Goal: Information Seeking & Learning: Learn about a topic

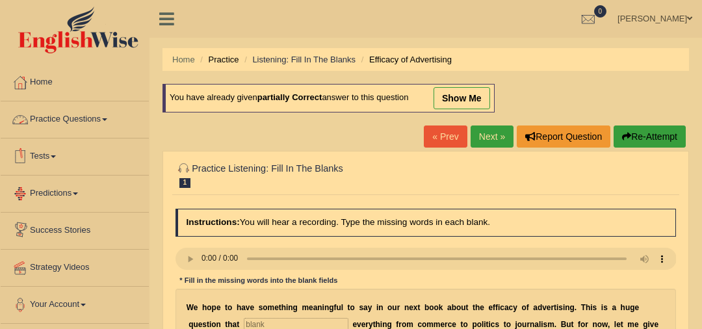
click at [94, 117] on link "Practice Questions" at bounding box center [75, 117] width 148 height 33
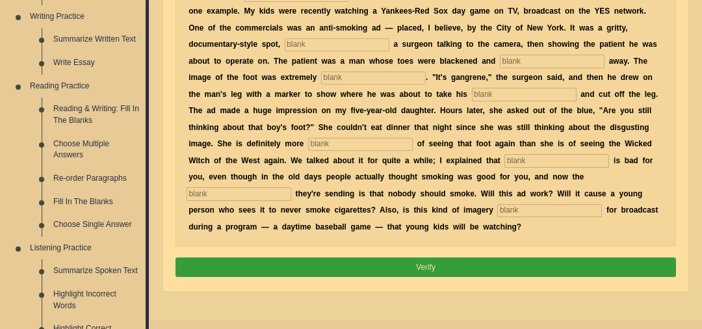
scroll to position [330, 0]
click at [98, 202] on link "Fill In The Blanks" at bounding box center [96, 201] width 98 height 23
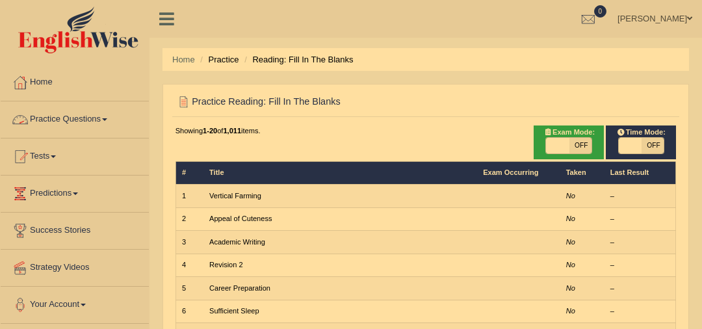
click at [90, 115] on link "Practice Questions" at bounding box center [75, 117] width 148 height 33
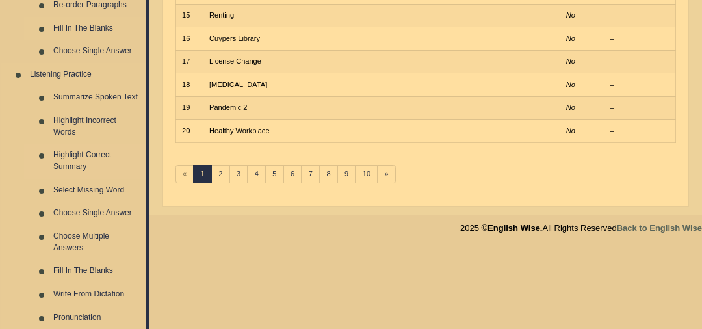
scroll to position [534, 0]
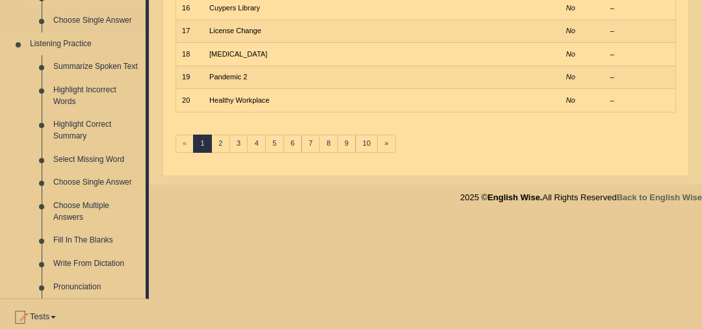
click at [101, 237] on link "Fill In The Blanks" at bounding box center [96, 240] width 98 height 23
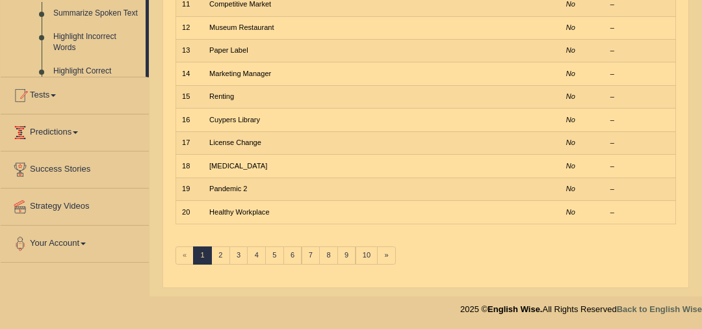
scroll to position [283, 0]
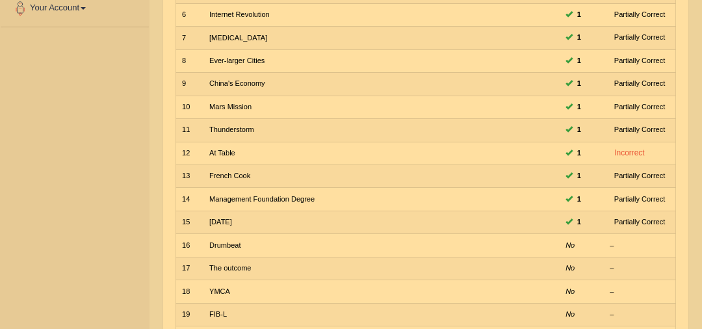
scroll to position [81, 0]
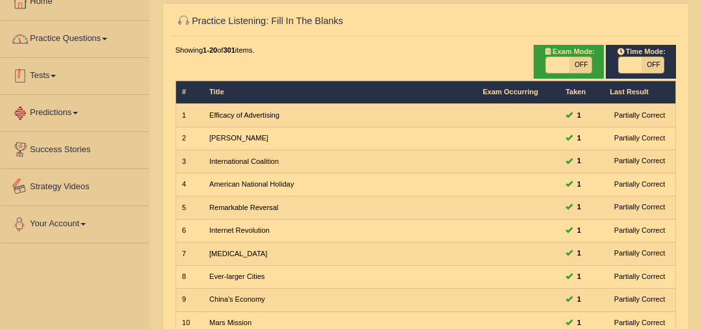
click at [103, 35] on link "Practice Questions" at bounding box center [75, 37] width 148 height 33
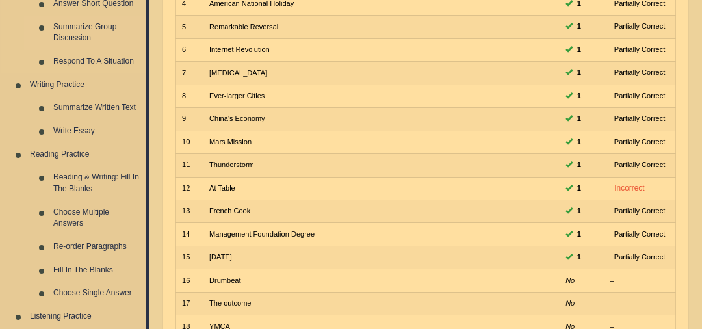
scroll to position [542, 0]
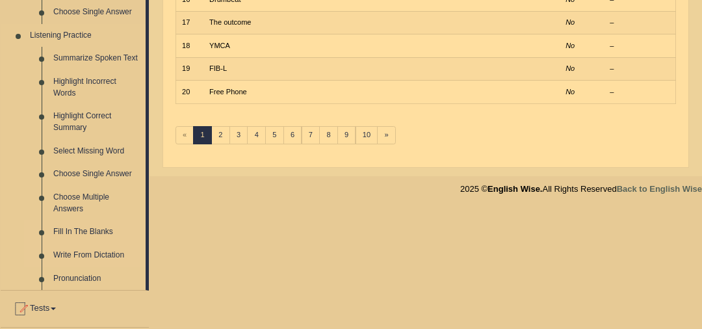
click at [94, 256] on link "Write From Dictation" at bounding box center [96, 255] width 98 height 23
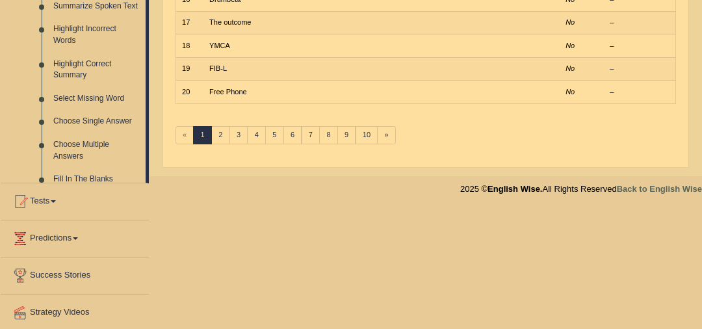
scroll to position [415, 0]
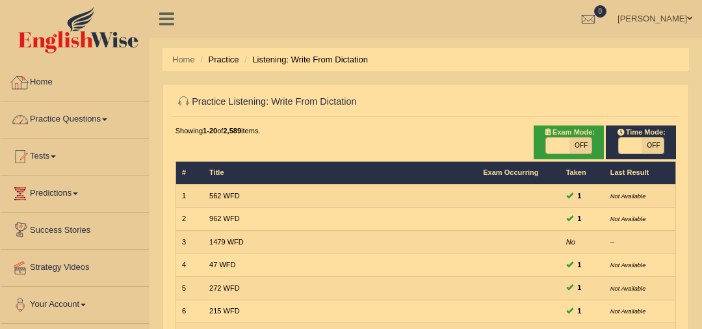
click at [94, 122] on link "Practice Questions" at bounding box center [75, 117] width 148 height 33
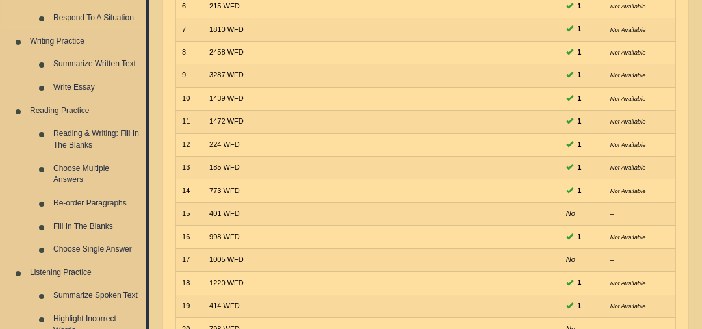
scroll to position [607, 0]
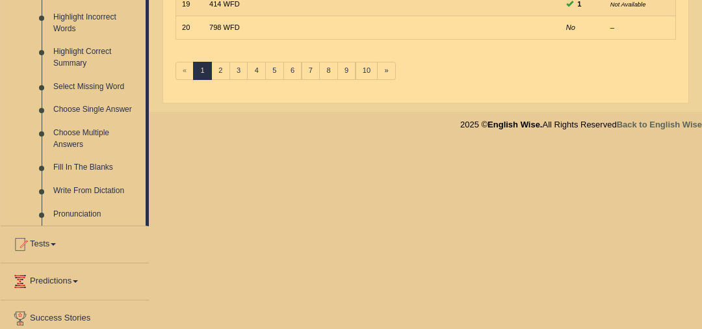
click at [114, 86] on link "Select Missing Word" at bounding box center [96, 86] width 98 height 23
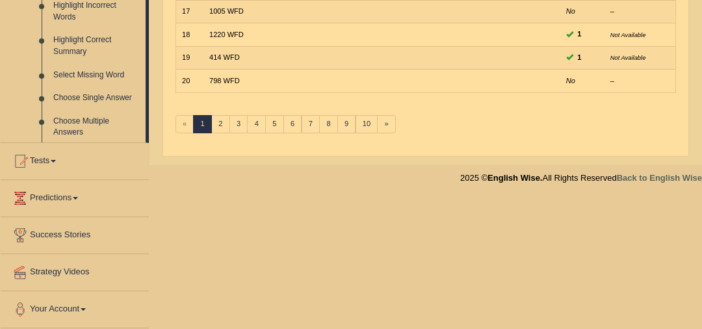
scroll to position [415, 0]
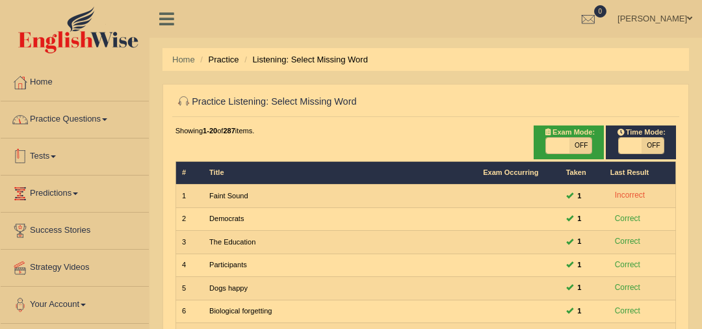
click at [93, 120] on link "Practice Questions" at bounding box center [75, 117] width 148 height 33
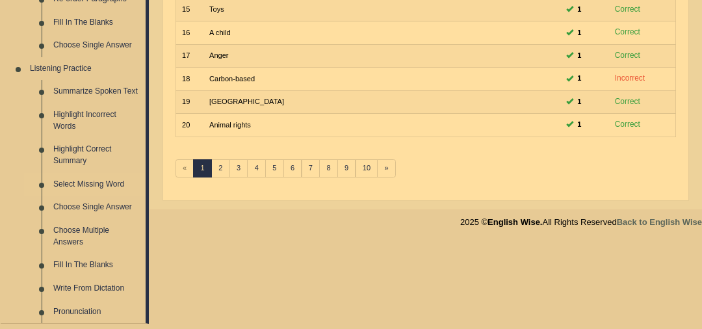
scroll to position [549, 0]
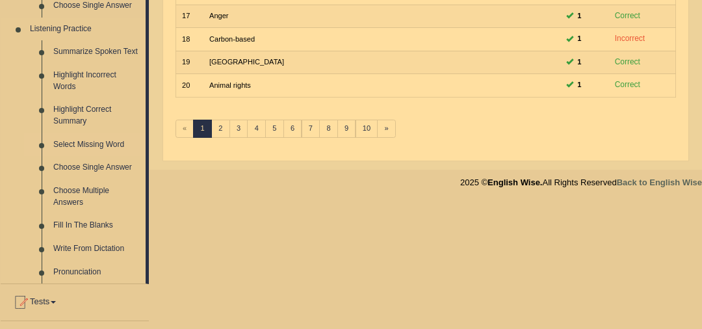
click at [118, 147] on link "Select Missing Word" at bounding box center [96, 144] width 98 height 23
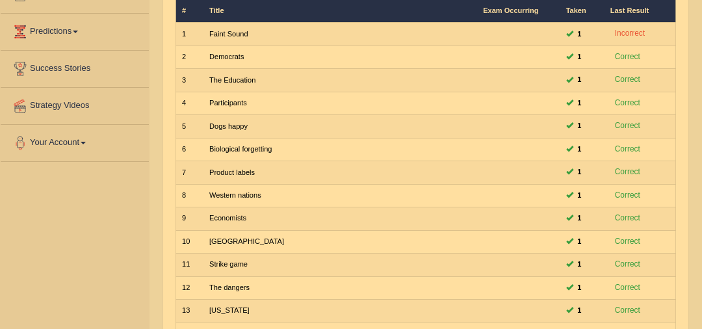
scroll to position [37, 0]
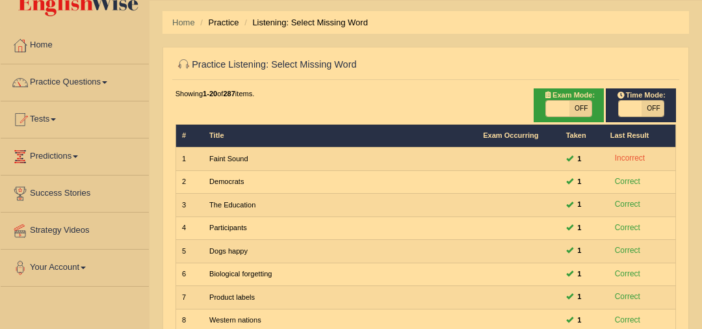
click at [105, 76] on link "Practice Questions" at bounding box center [75, 80] width 148 height 33
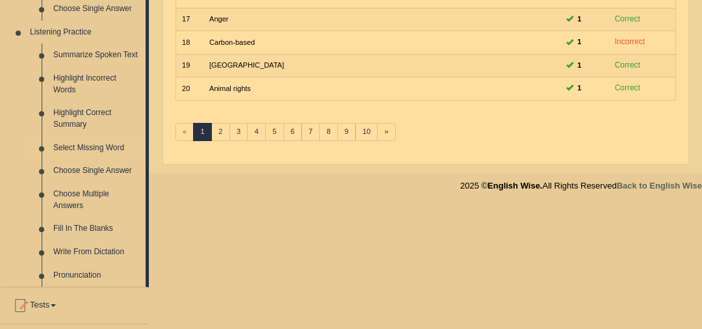
scroll to position [549, 0]
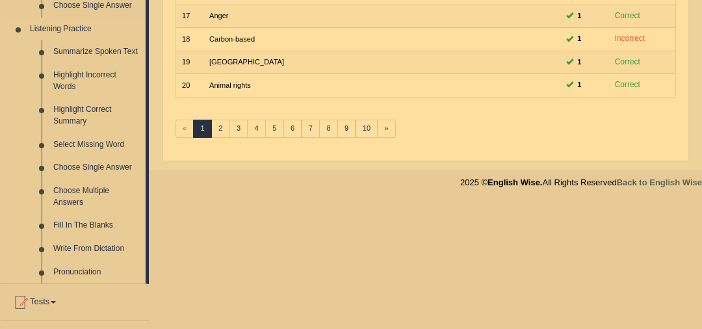
click at [101, 70] on link "Highlight Incorrect Words" at bounding box center [96, 81] width 98 height 34
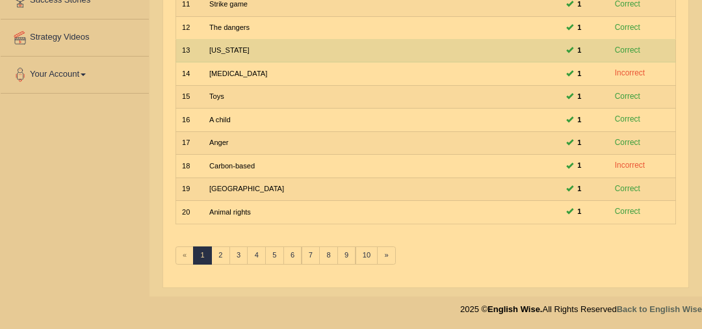
scroll to position [283, 0]
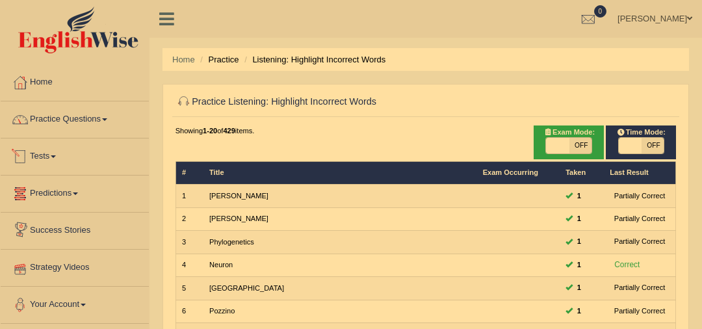
click at [79, 116] on link "Practice Questions" at bounding box center [75, 117] width 148 height 33
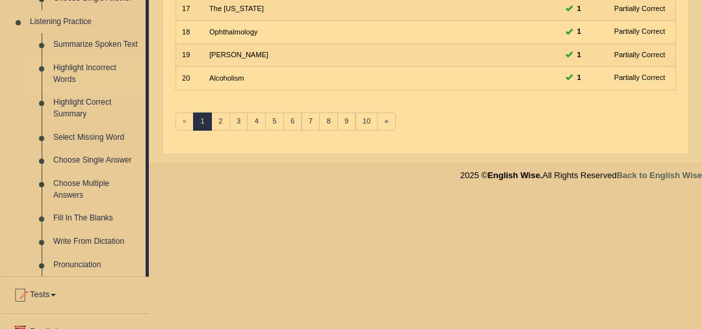
scroll to position [563, 0]
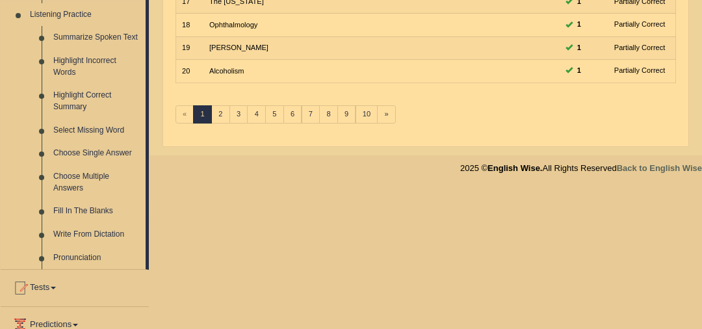
click at [83, 205] on link "Fill In The Blanks" at bounding box center [96, 211] width 98 height 23
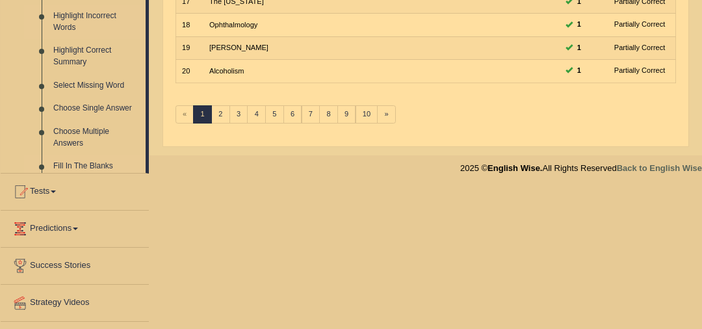
scroll to position [283, 0]
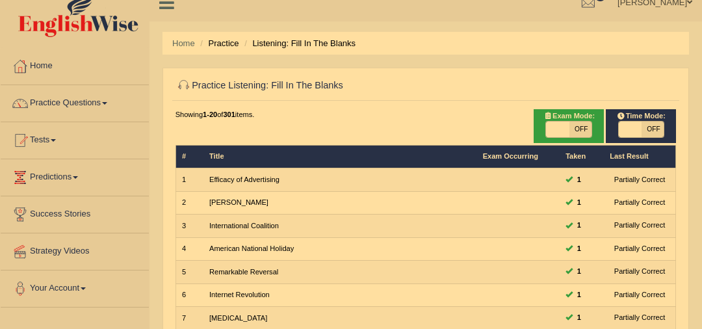
scroll to position [16, 0]
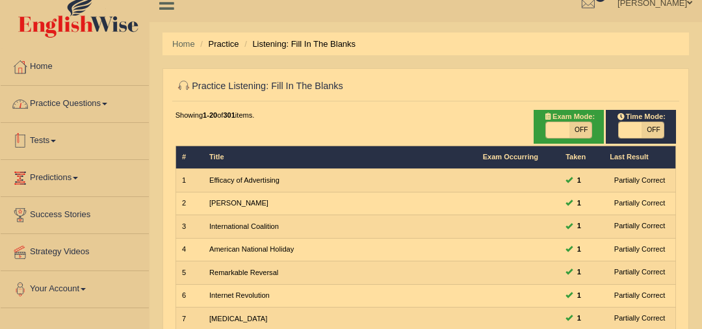
click at [107, 103] on span at bounding box center [104, 104] width 5 height 3
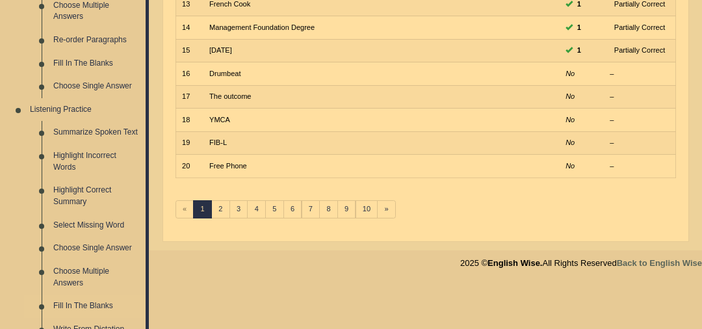
scroll to position [475, 0]
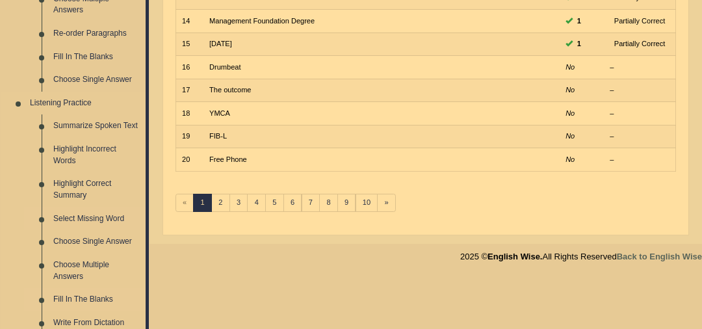
click at [121, 216] on link "Select Missing Word" at bounding box center [96, 218] width 98 height 23
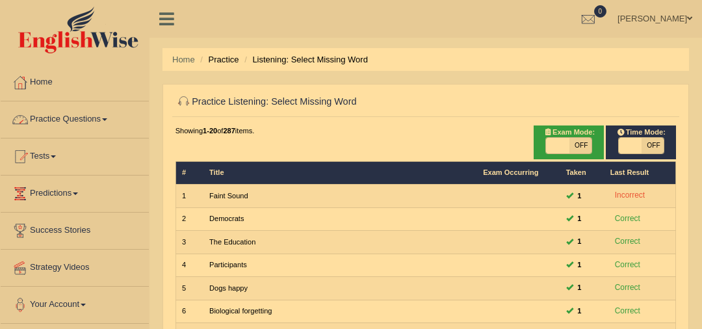
click at [95, 124] on link "Practice Questions" at bounding box center [75, 117] width 148 height 33
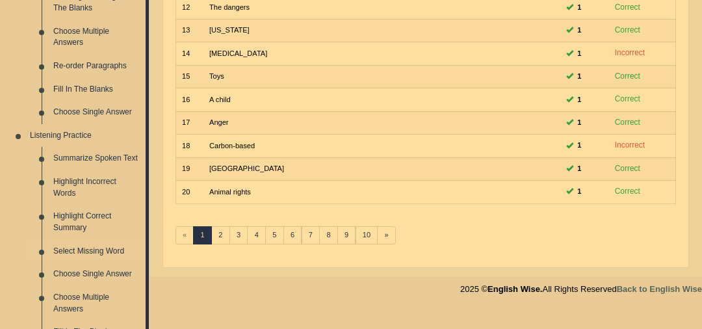
scroll to position [478, 0]
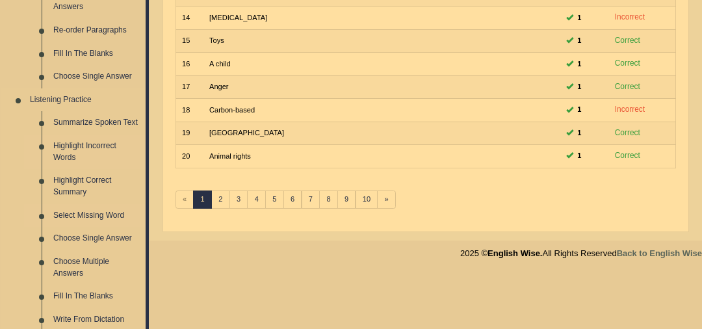
click at [98, 143] on link "Highlight Incorrect Words" at bounding box center [96, 152] width 98 height 34
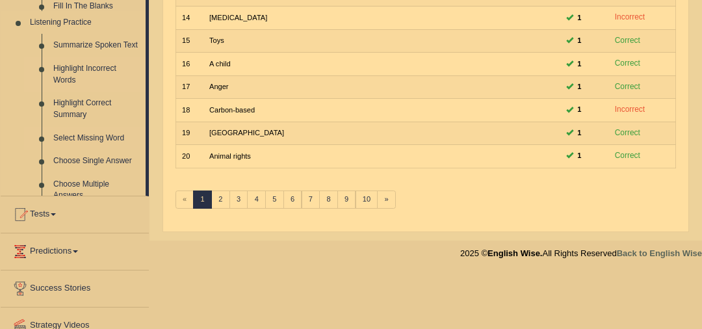
scroll to position [415, 0]
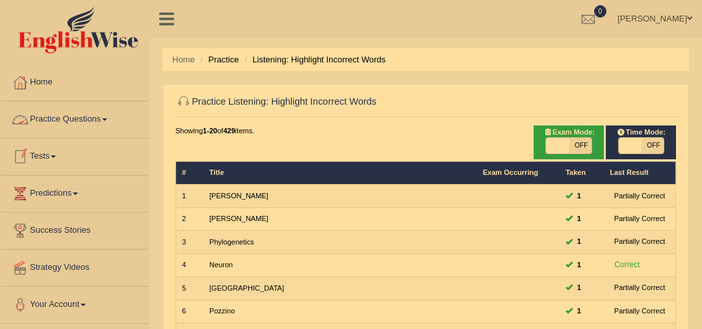
click at [89, 120] on link "Practice Questions" at bounding box center [75, 117] width 148 height 33
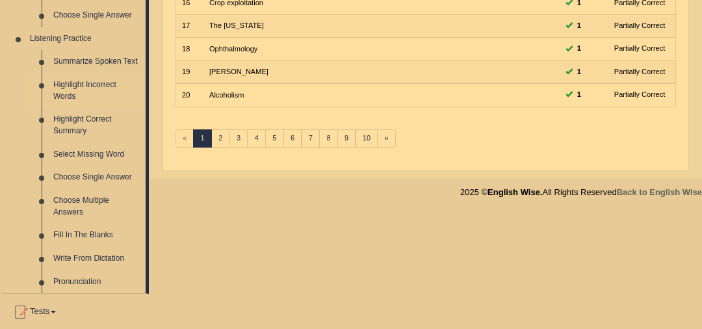
scroll to position [540, 0]
click at [111, 255] on link "Write From Dictation" at bounding box center [96, 257] width 98 height 23
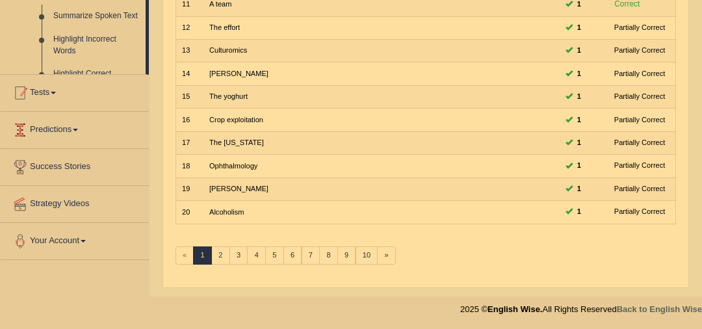
scroll to position [282, 0]
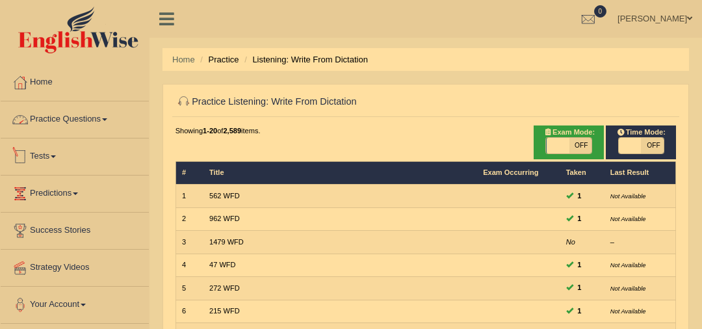
click at [72, 121] on link "Practice Questions" at bounding box center [75, 117] width 148 height 33
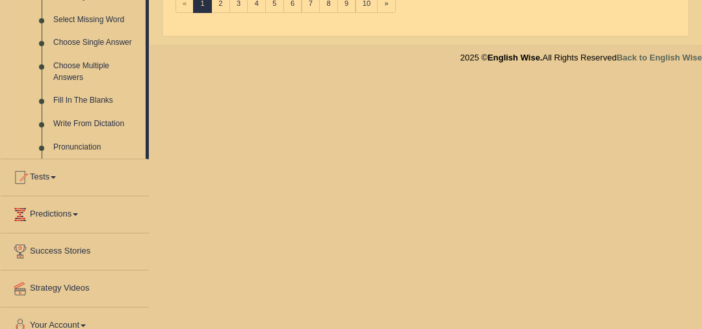
click at [80, 97] on link "Fill In The Blanks" at bounding box center [96, 100] width 98 height 23
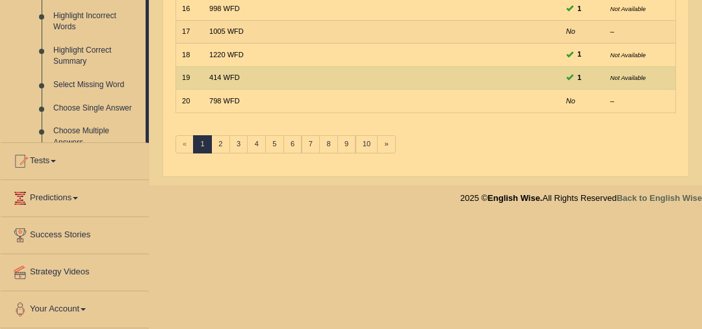
scroll to position [415, 0]
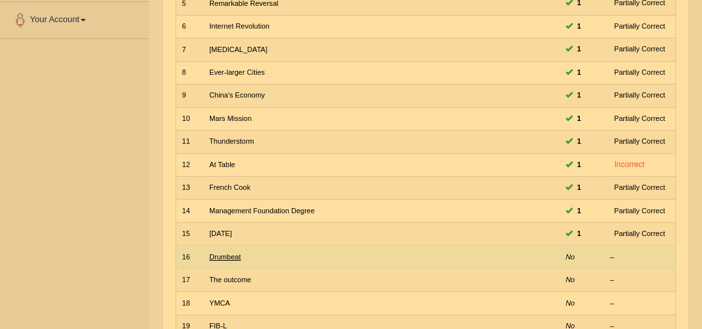
click at [227, 253] on link "Drumbeat" at bounding box center [225, 257] width 32 height 8
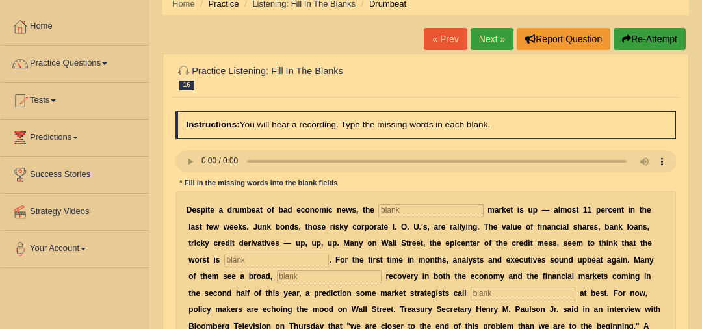
click at [425, 208] on input "text" at bounding box center [430, 210] width 105 height 13
type input "start"
click at [286, 257] on input "text" at bounding box center [276, 260] width 105 height 13
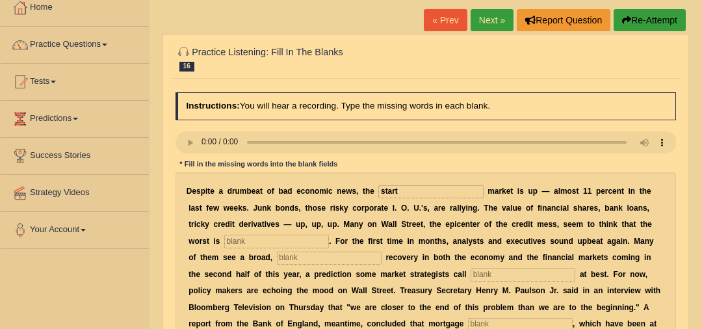
scroll to position [76, 0]
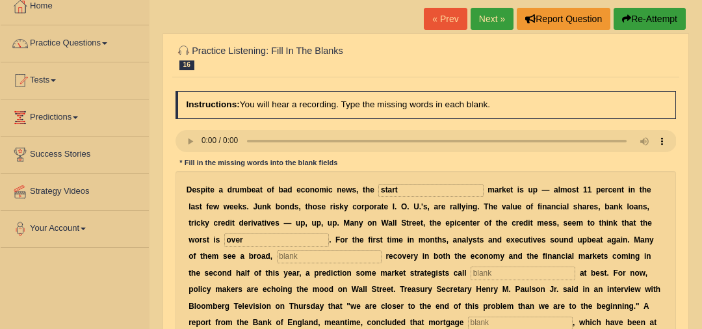
type input "over"
click at [302, 255] on input "text" at bounding box center [329, 256] width 105 height 13
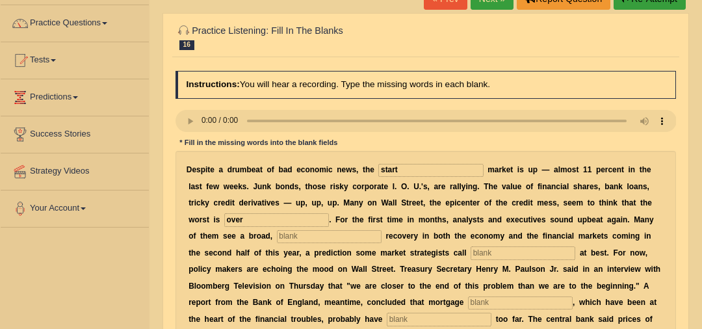
scroll to position [103, 0]
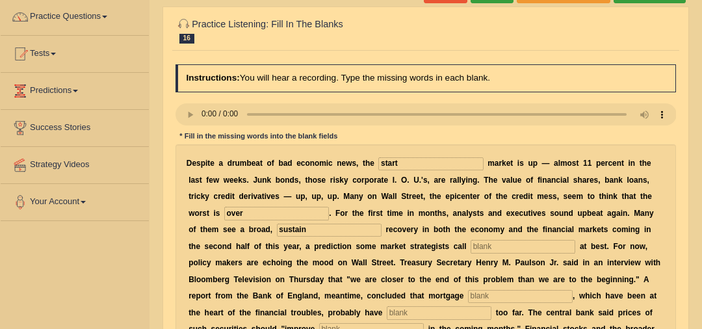
type input "sustain"
click at [471, 243] on input "text" at bounding box center [523, 246] width 105 height 13
click at [277, 226] on input "sustain" at bounding box center [329, 230] width 105 height 13
click at [471, 248] on input "text" at bounding box center [523, 246] width 105 height 13
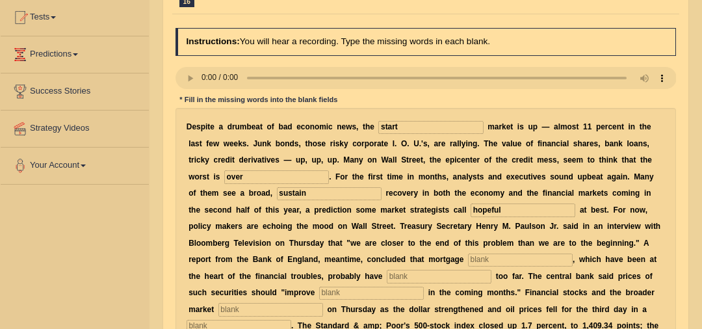
scroll to position [141, 0]
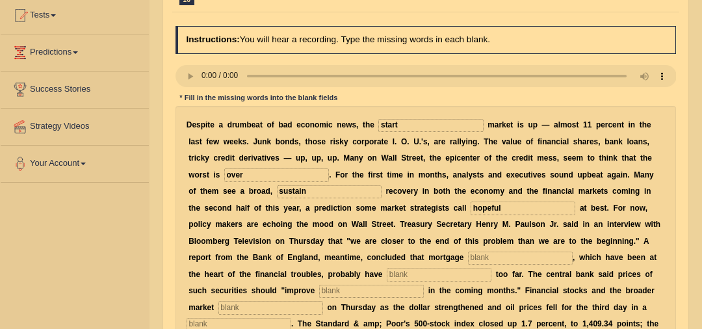
type input "hopeful"
click at [468, 254] on input "text" at bounding box center [520, 258] width 105 height 13
type input "securities"
click at [387, 272] on input "text" at bounding box center [439, 274] width 105 height 13
type input "follen"
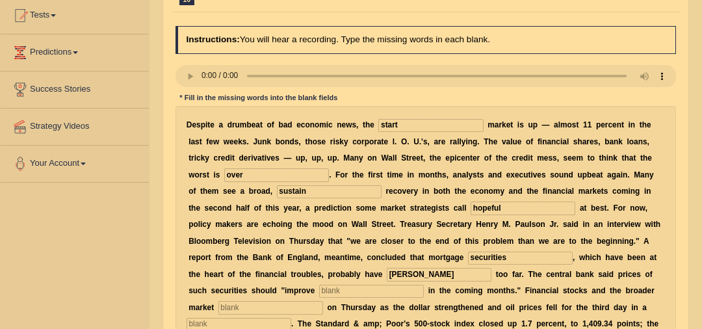
click at [319, 289] on input "text" at bounding box center [371, 291] width 105 height 13
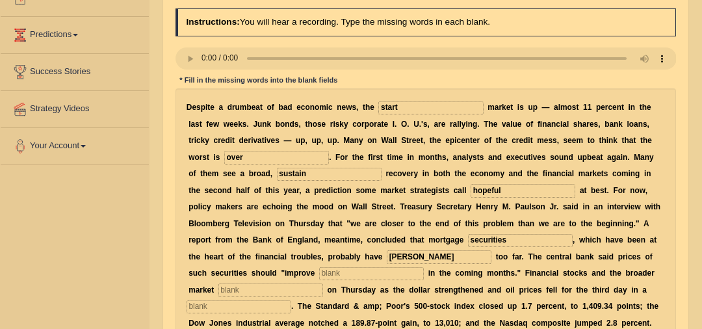
scroll to position [161, 0]
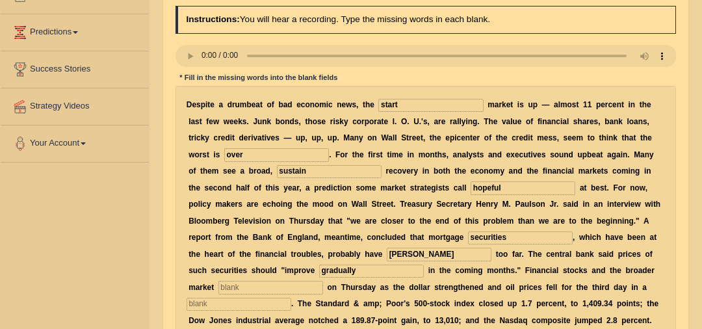
type input "gradually"
click at [323, 281] on input "text" at bounding box center [270, 287] width 105 height 13
type input "surched"
click at [291, 298] on input "text" at bounding box center [239, 304] width 105 height 13
type input "o"
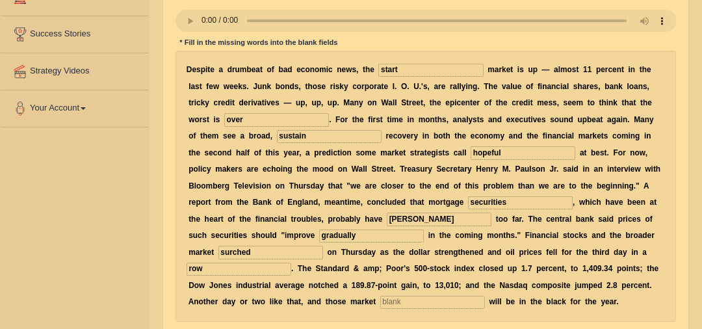
scroll to position [208, 0]
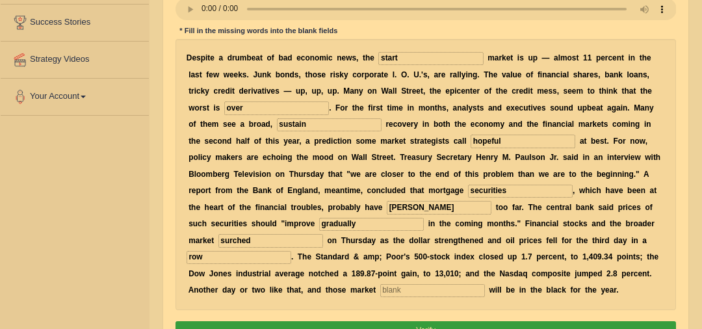
type input "row"
click at [380, 285] on input "text" at bounding box center [432, 290] width 105 height 13
type input "bench"
click at [289, 127] on input "sustain" at bounding box center [329, 124] width 105 height 13
type input "sustainly"
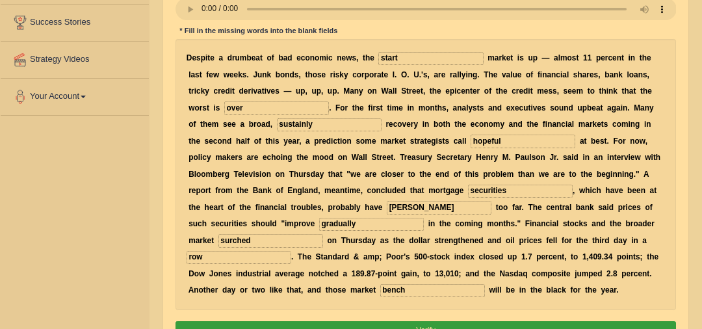
click at [387, 211] on input "follen" at bounding box center [439, 207] width 105 height 13
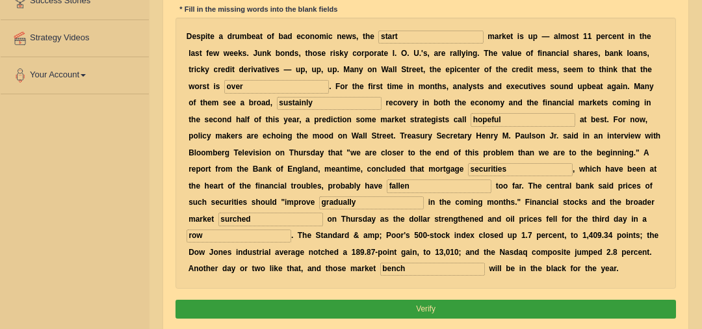
scroll to position [246, 0]
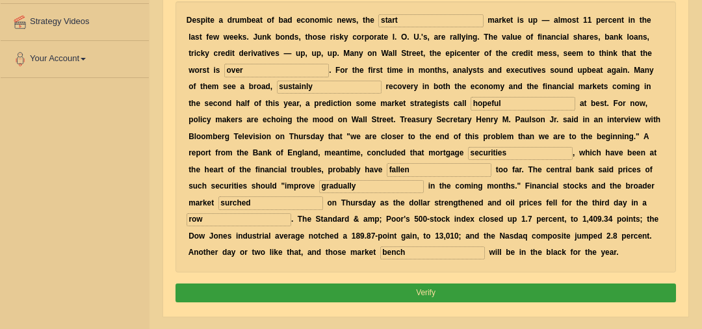
type input "fallen"
click at [319, 293] on button "Verify" at bounding box center [426, 292] width 501 height 19
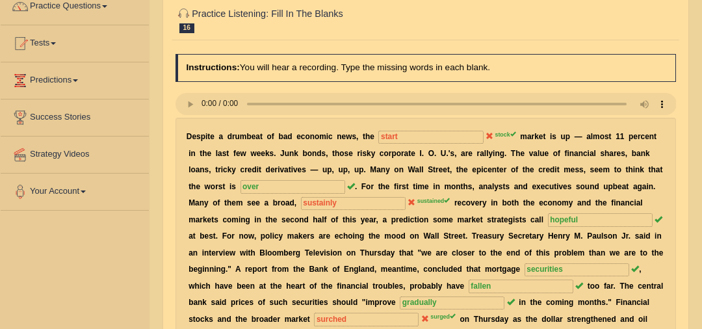
scroll to position [25, 0]
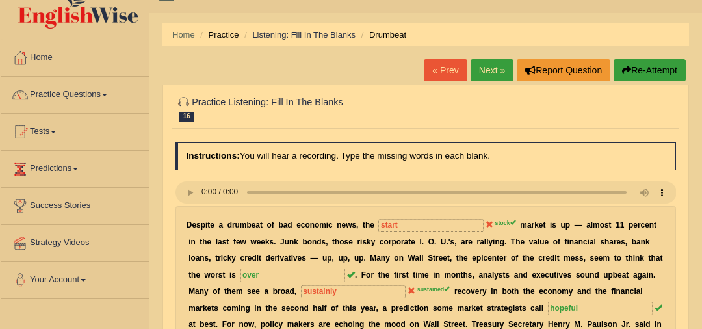
click at [497, 63] on link "Next »" at bounding box center [492, 70] width 43 height 22
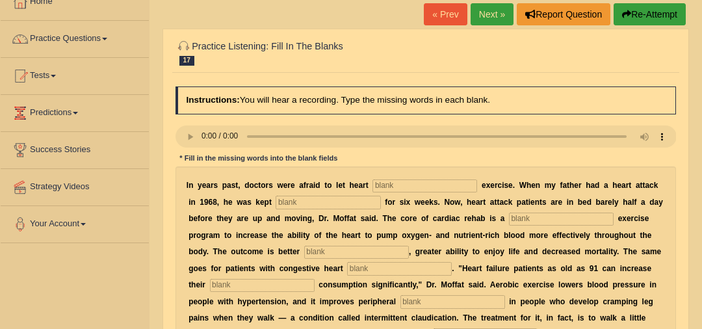
click at [406, 186] on input "text" at bounding box center [425, 185] width 105 height 13
type input "pacients"
click at [309, 196] on input "text" at bounding box center [328, 202] width 105 height 13
type input "sedentary"
click at [523, 226] on div "I n y e a r s p a s t , d o c t o r s w e r e a f r a i d t o l e t h e a r t p…" at bounding box center [426, 309] width 501 height 287
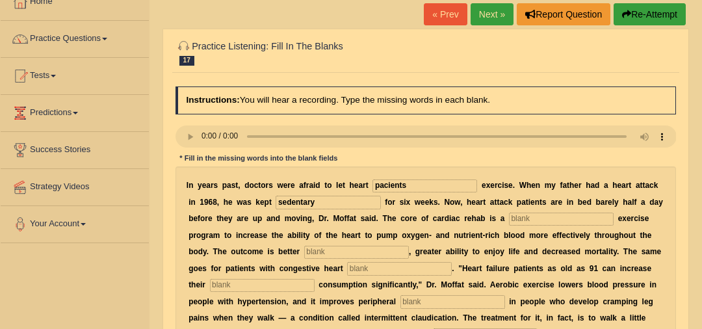
click at [528, 219] on input "text" at bounding box center [561, 219] width 105 height 13
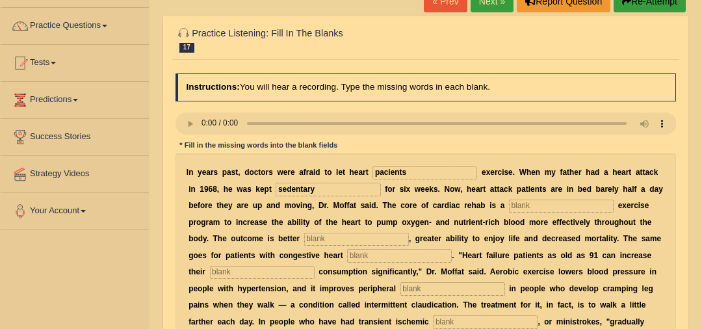
scroll to position [94, 0]
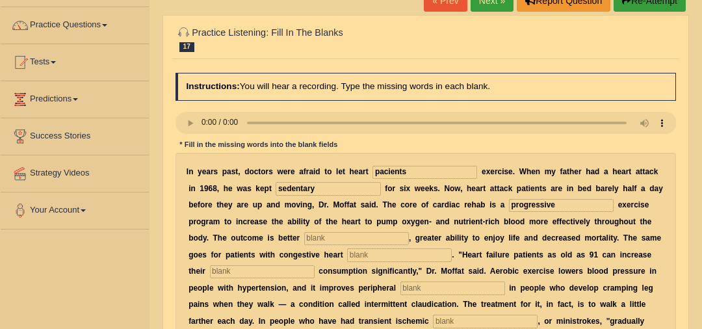
type input "progressive"
click at [304, 233] on input "text" at bounding box center [356, 238] width 105 height 13
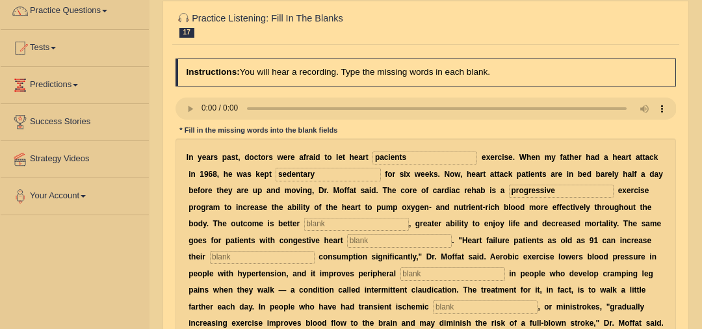
scroll to position [114, 0]
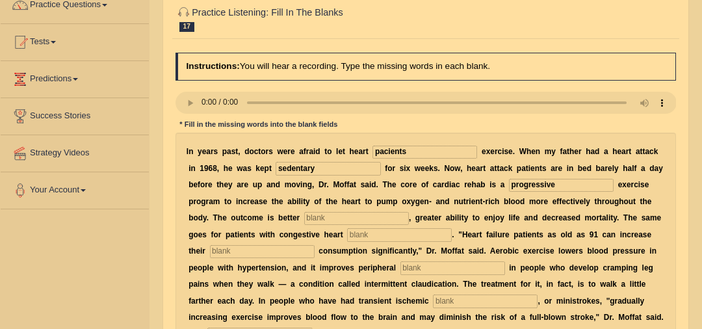
click at [304, 216] on input "text" at bounding box center [356, 218] width 105 height 13
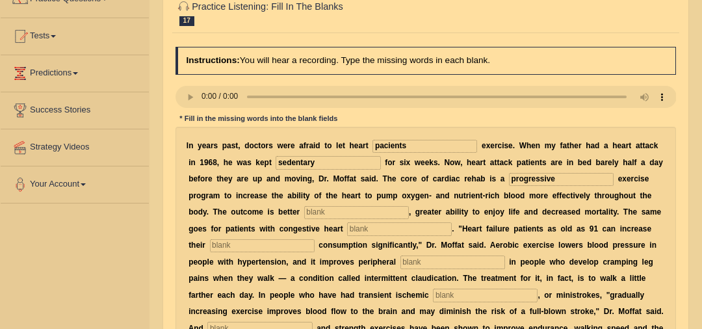
scroll to position [127, 0]
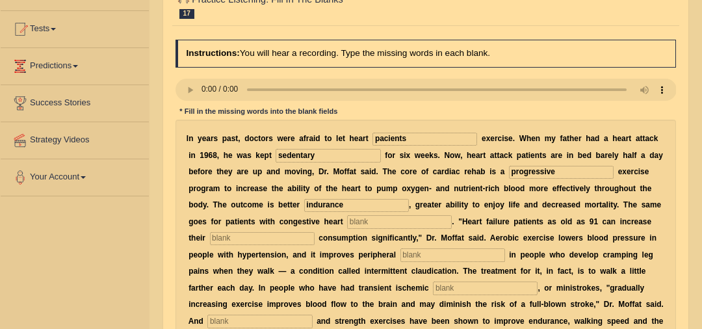
click at [304, 203] on input "indurance" at bounding box center [356, 205] width 105 height 13
type input "endurance"
click at [347, 216] on input "text" at bounding box center [399, 221] width 105 height 13
type input "failure"
click at [288, 237] on input "text" at bounding box center [262, 238] width 105 height 13
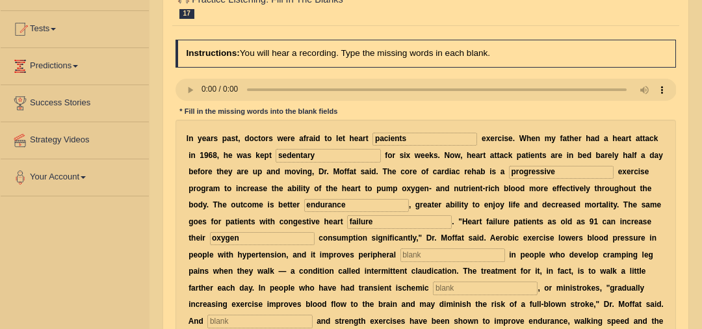
type input "oxygen"
click at [400, 257] on input "text" at bounding box center [452, 254] width 105 height 13
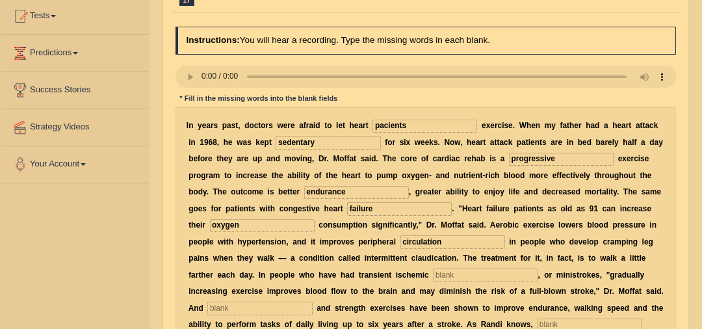
scroll to position [141, 0]
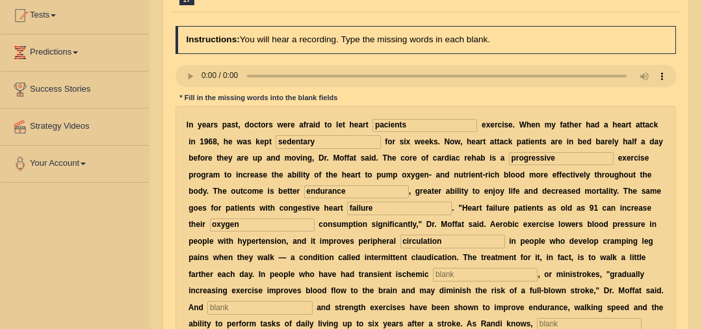
type input "circulation"
click at [375, 129] on input "pacients" at bounding box center [425, 125] width 105 height 13
type input "patients"
click at [433, 280] on input "text" at bounding box center [485, 274] width 105 height 13
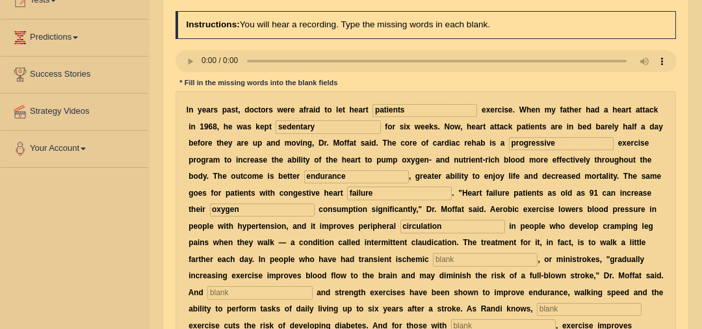
scroll to position [161, 0]
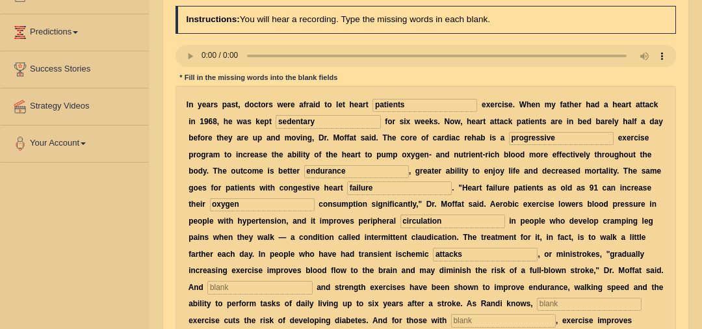
type input "attacks"
click at [312, 281] on input "text" at bounding box center [259, 287] width 105 height 13
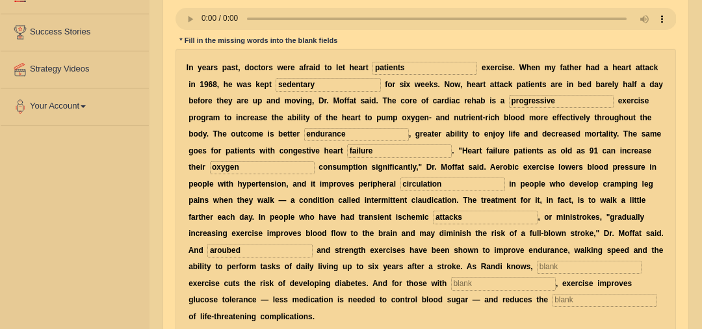
scroll to position [201, 0]
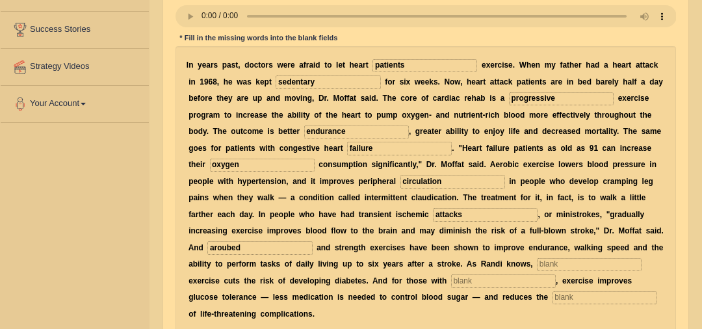
type input "aroubed"
click at [537, 268] on input "text" at bounding box center [589, 264] width 105 height 13
type input "moderate"
click at [451, 282] on input "text" at bounding box center [503, 280] width 105 height 13
type input "diabetes"
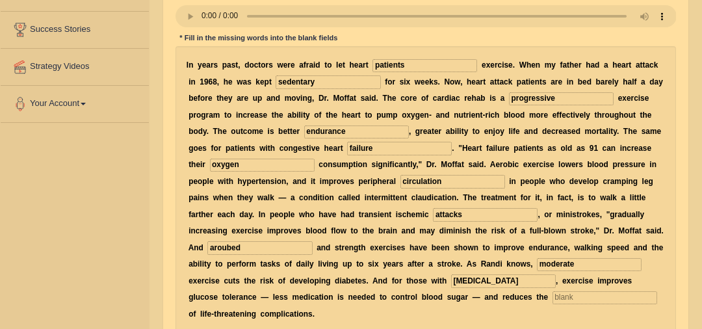
click at [553, 295] on input "text" at bounding box center [605, 297] width 105 height 13
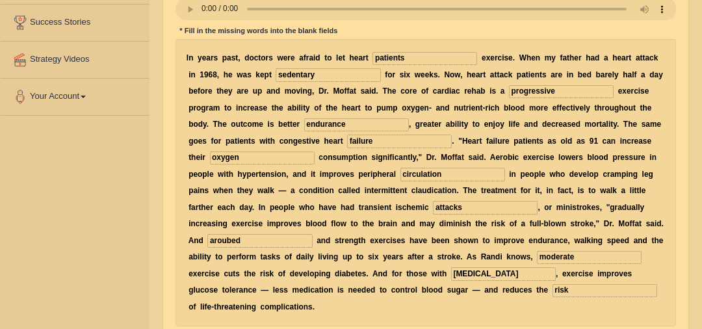
scroll to position [221, 0]
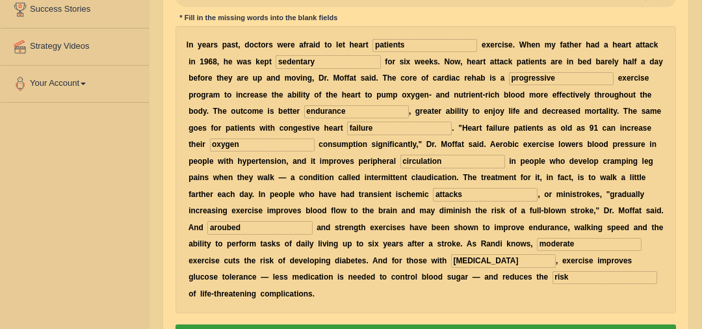
type input "risk"
click at [431, 324] on button "Verify" at bounding box center [426, 333] width 501 height 19
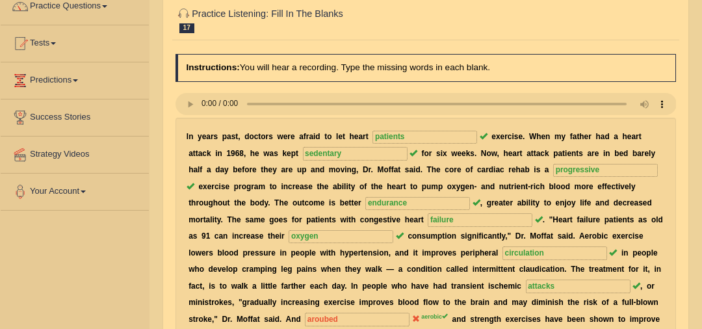
scroll to position [1, 0]
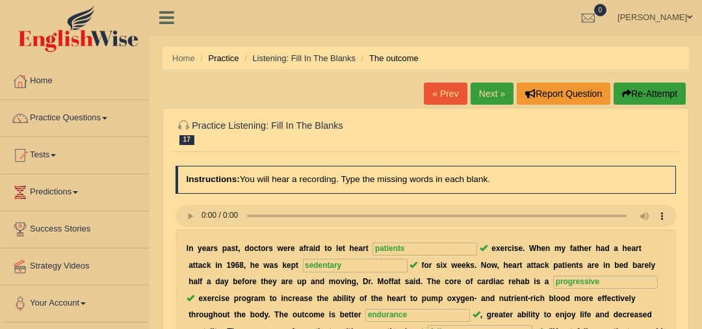
click at [481, 94] on link "Next »" at bounding box center [492, 94] width 43 height 22
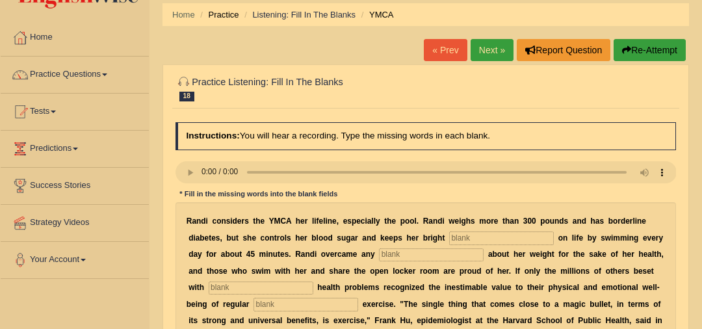
click at [449, 241] on input "text" at bounding box center [501, 237] width 105 height 13
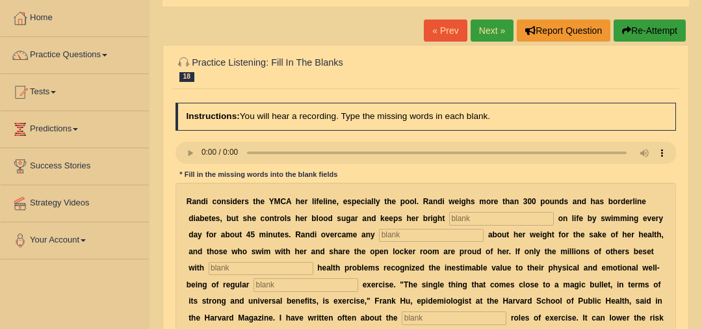
scroll to position [66, 0]
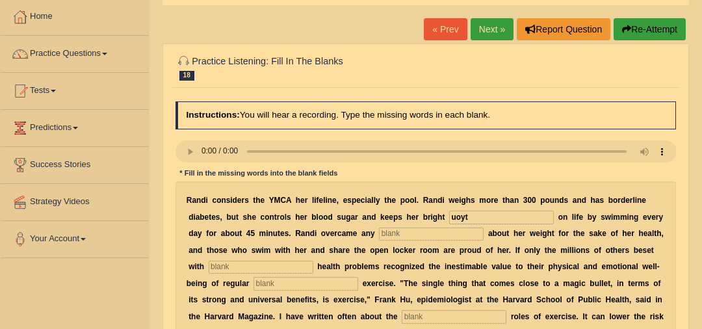
type input "uoyt"
click at [379, 229] on input "text" at bounding box center [431, 234] width 105 height 13
type input "selfconcisness"
click at [268, 270] on input "text" at bounding box center [261, 267] width 105 height 13
type input "chronic"
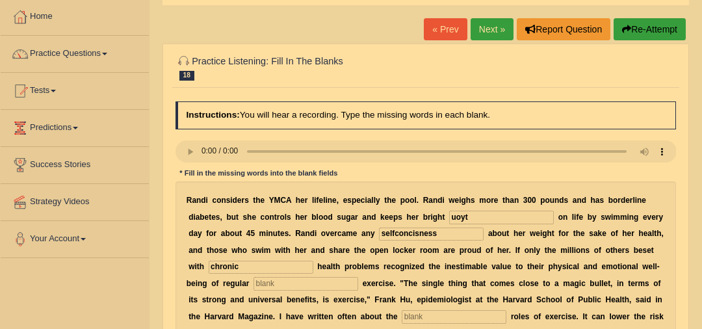
click at [278, 282] on input "text" at bounding box center [306, 283] width 105 height 13
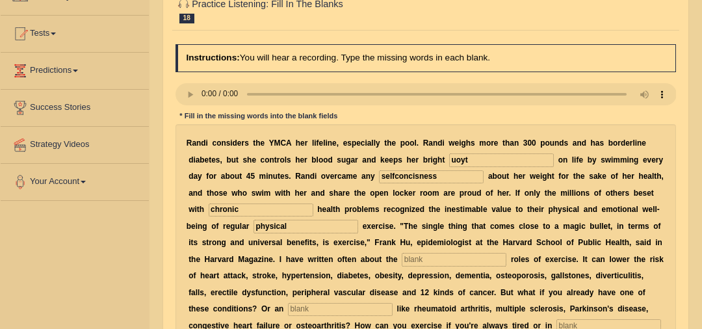
scroll to position [127, 0]
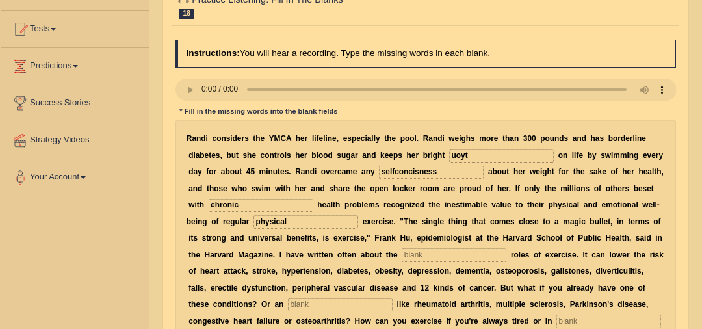
type input "physical"
click at [402, 252] on input "text" at bounding box center [454, 254] width 105 height 13
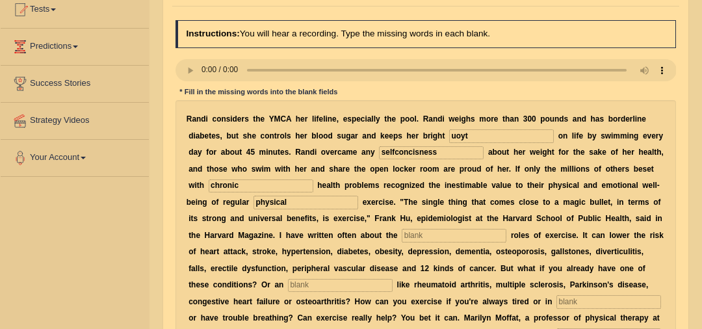
scroll to position [148, 0]
click at [402, 229] on input "text" at bounding box center [454, 234] width 105 height 13
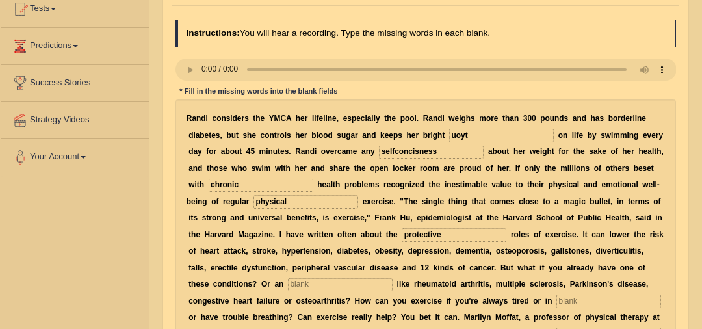
type input "protective"
drag, startPoint x: 419, startPoint y: 133, endPoint x: 389, endPoint y: 127, distance: 29.8
click at [389, 127] on div "R a n d i c o n s i d e r s t h e Y M C A h e r l i f e l i n e , e s p e c i a…" at bounding box center [426, 242] width 501 height 287
type input "out"
click at [288, 280] on input "text" at bounding box center [340, 284] width 105 height 13
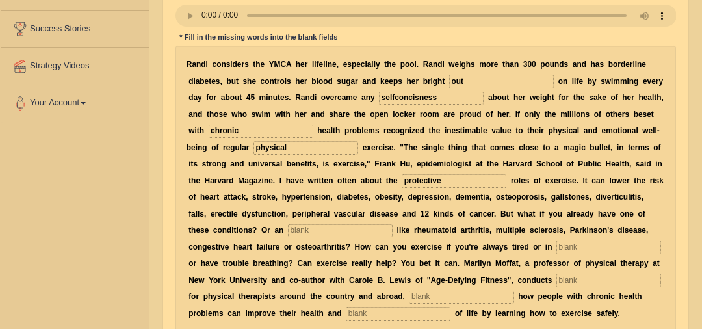
scroll to position [203, 0]
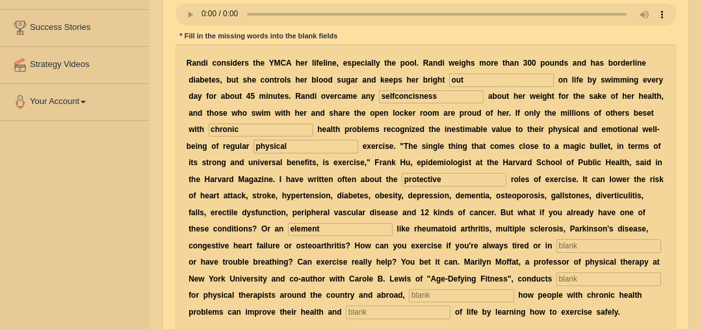
type input "element"
click at [557, 241] on input "text" at bounding box center [609, 245] width 105 height 13
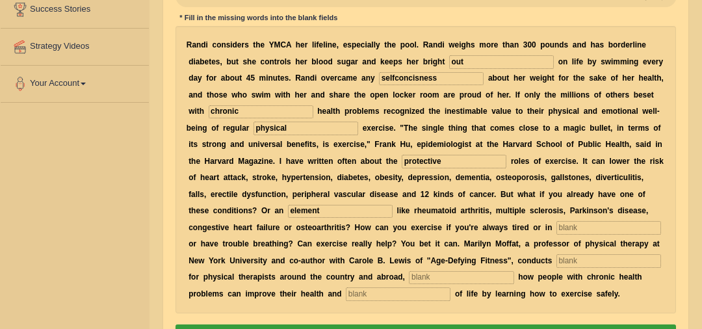
scroll to position [224, 0]
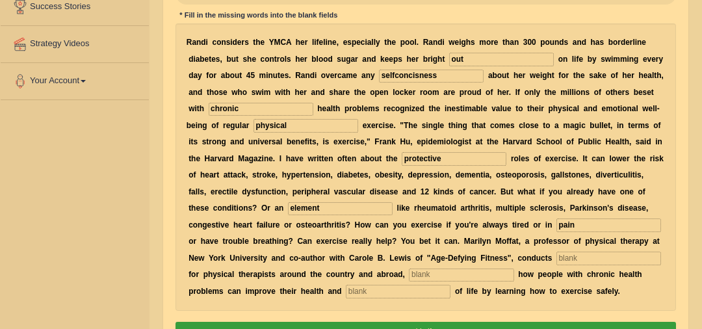
type input "pain"
click at [557, 254] on input "text" at bounding box center [609, 258] width 105 height 13
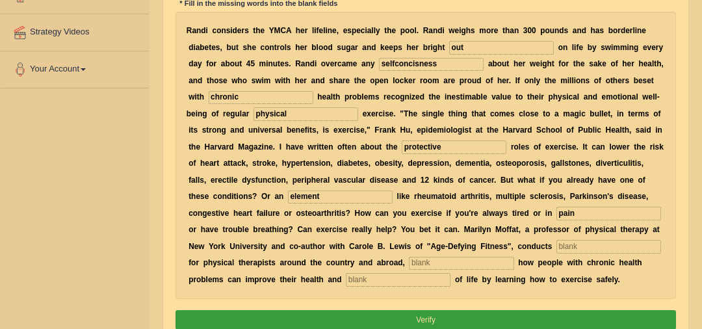
scroll to position [236, 0]
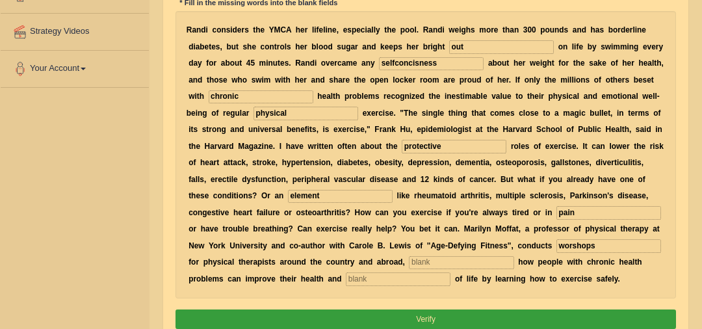
type input "worshops"
click at [409, 257] on input "text" at bounding box center [461, 262] width 105 height 13
type input "demostrating"
click at [346, 278] on input "text" at bounding box center [398, 278] width 105 height 13
type input "quality"
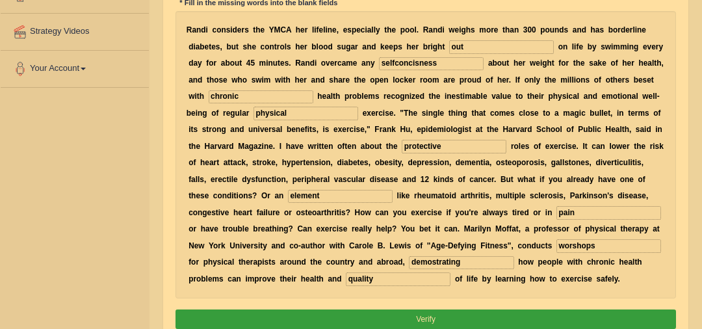
click at [557, 242] on input "worshops" at bounding box center [609, 245] width 105 height 13
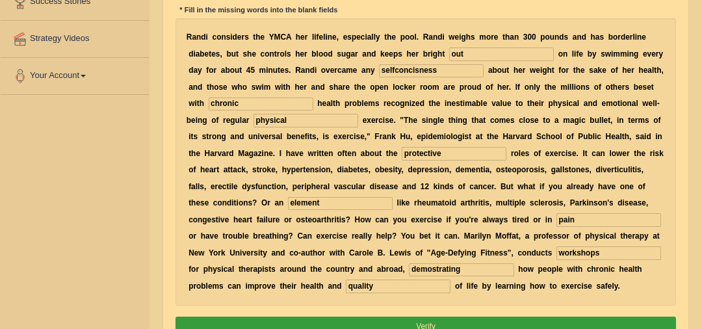
scroll to position [216, 0]
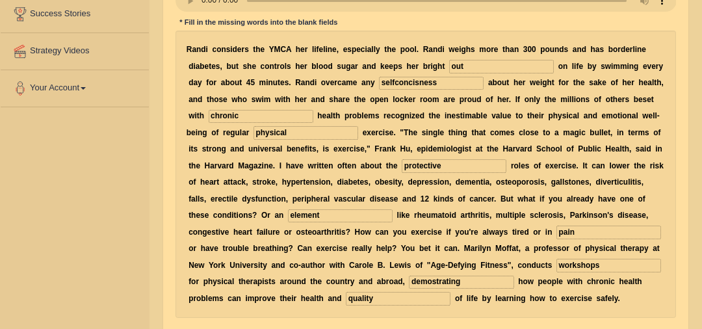
type input "workshops"
click at [379, 81] on input "selfconcisness" at bounding box center [431, 83] width 105 height 13
drag, startPoint x: 384, startPoint y: 85, endPoint x: 342, endPoint y: 83, distance: 42.3
click at [379, 83] on input "selfconcisness" at bounding box center [431, 83] width 105 height 13
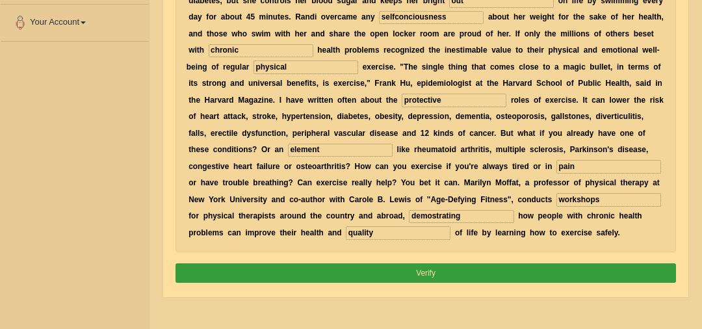
scroll to position [282, 0]
type input "selfconciousness"
click at [356, 270] on button "Verify" at bounding box center [426, 272] width 501 height 19
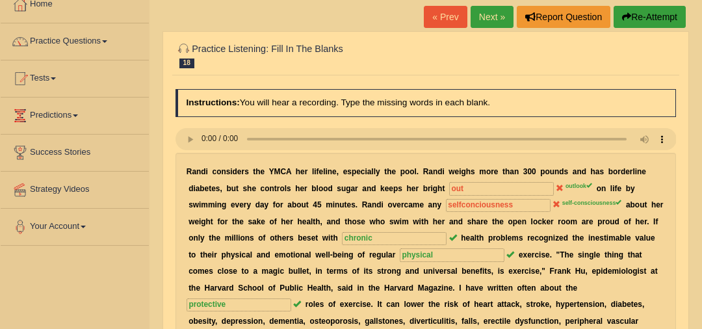
scroll to position [77, 0]
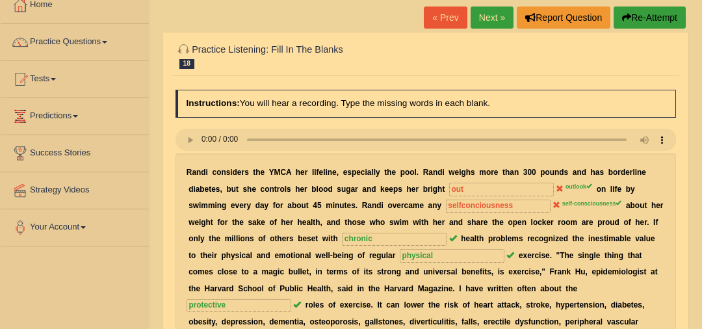
click at [494, 16] on link "Next »" at bounding box center [492, 18] width 43 height 22
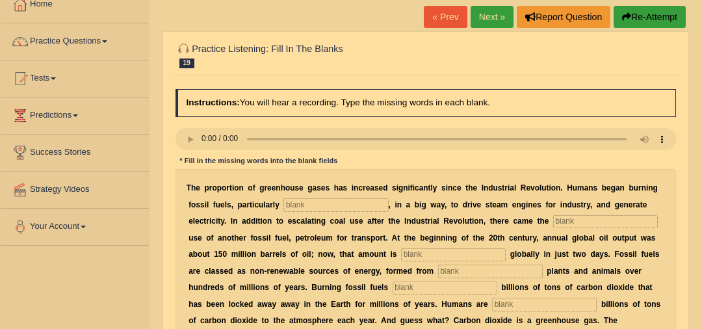
click at [283, 200] on input "text" at bounding box center [335, 204] width 105 height 13
type input "cold"
click at [519, 229] on div "T h e p r o p o r t i o n o f g r e e n h o u s e g a s e s h a s i n c r e a s…" at bounding box center [426, 296] width 501 height 254
click at [553, 222] on input "text" at bounding box center [605, 221] width 105 height 13
type input "widespread"
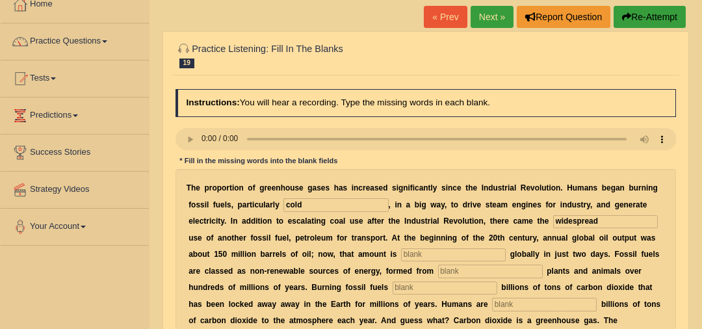
click at [283, 205] on input "cold" at bounding box center [335, 204] width 105 height 13
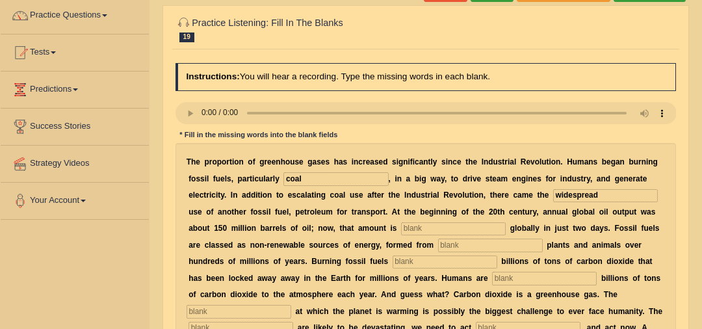
scroll to position [118, 0]
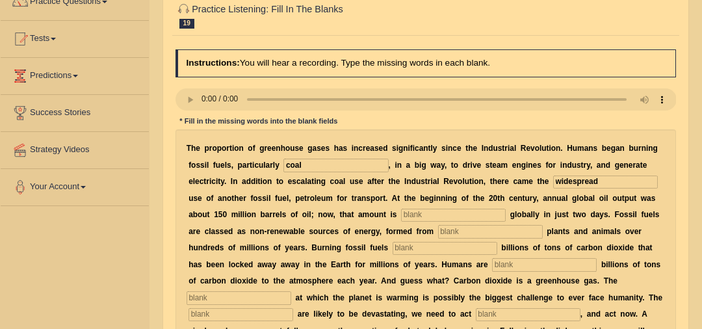
type input "coal"
click at [401, 215] on input "text" at bounding box center [453, 215] width 105 height 13
type input "extracted"
click at [438, 230] on input "text" at bounding box center [490, 231] width 105 height 13
type input "decated"
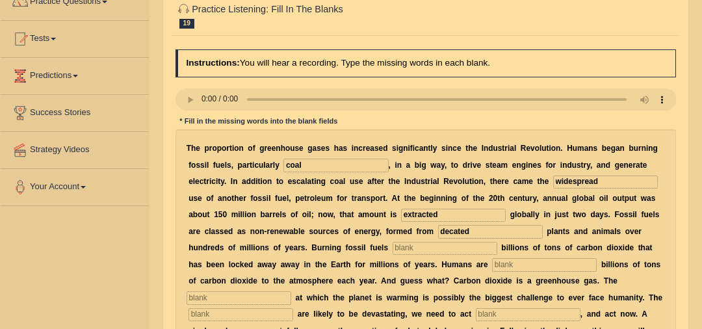
click at [393, 247] on input "text" at bounding box center [445, 248] width 105 height 13
type input "releases"
click at [492, 266] on input "text" at bounding box center [544, 264] width 105 height 13
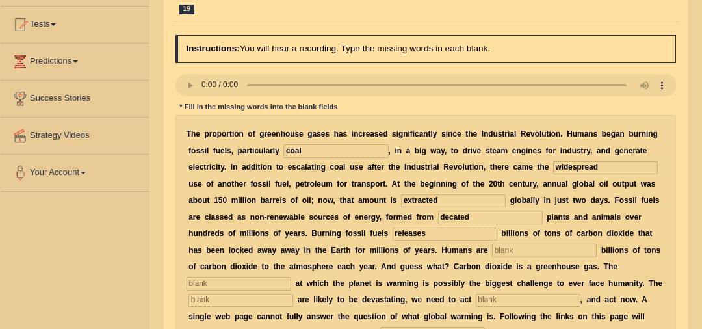
scroll to position [138, 0]
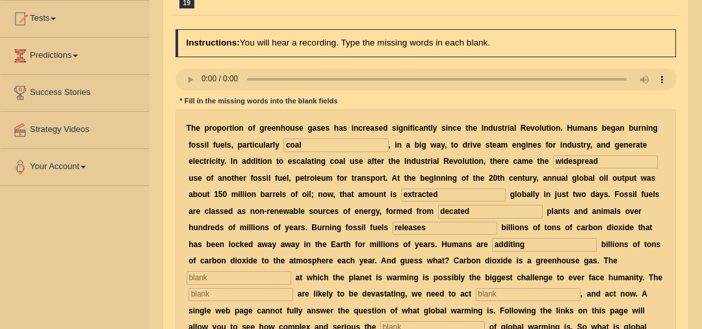
type input "additing"
click at [291, 271] on input "text" at bounding box center [239, 277] width 105 height 13
type input "rate"
click at [293, 288] on input "text" at bounding box center [241, 294] width 105 height 13
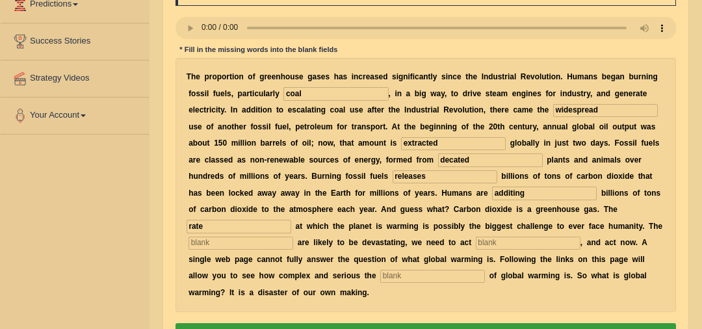
scroll to position [198, 0]
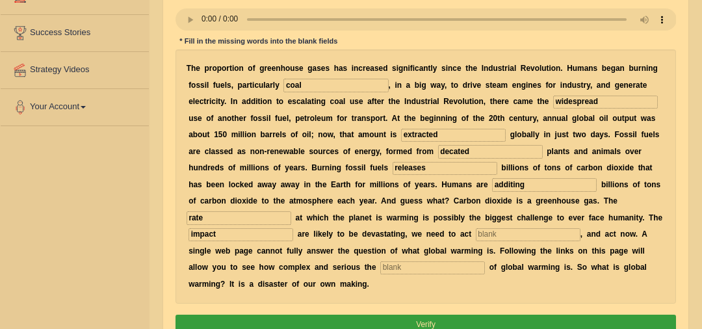
type input "impact"
click at [476, 231] on input "text" at bounding box center [528, 234] width 105 height 13
click at [476, 235] on input "disasibly" at bounding box center [528, 234] width 105 height 13
type input "disassibly"
click at [485, 261] on input "text" at bounding box center [432, 267] width 105 height 13
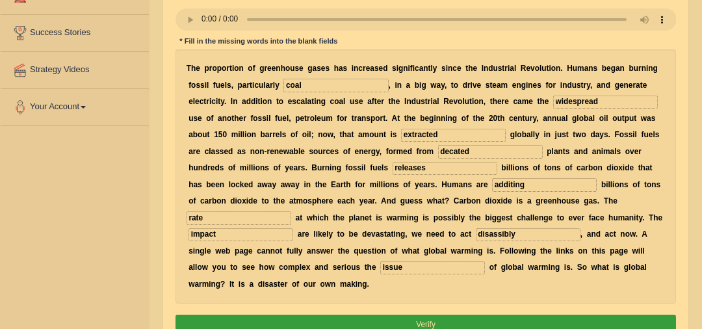
type input "issue"
click at [438, 152] on input "decated" at bounding box center [490, 151] width 105 height 13
click at [398, 315] on button "Verify" at bounding box center [426, 324] width 501 height 19
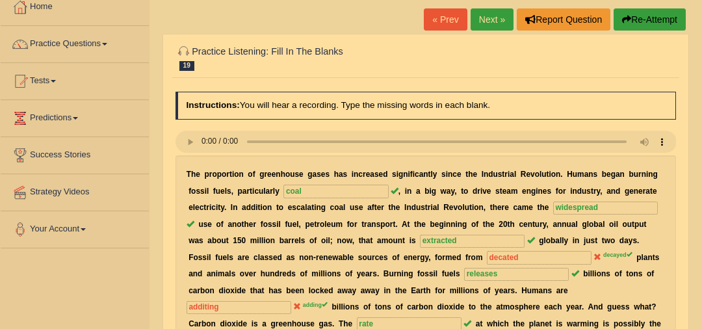
scroll to position [73, 0]
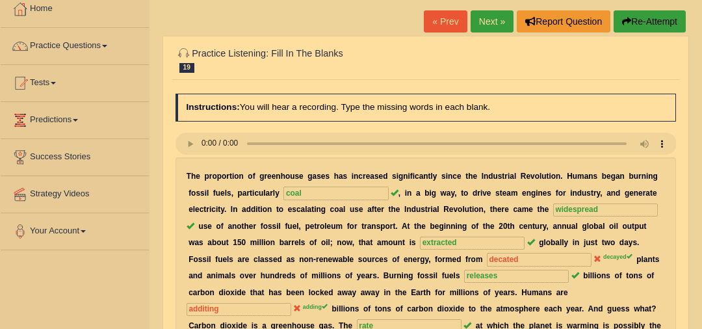
click at [488, 22] on link "Next »" at bounding box center [492, 21] width 43 height 22
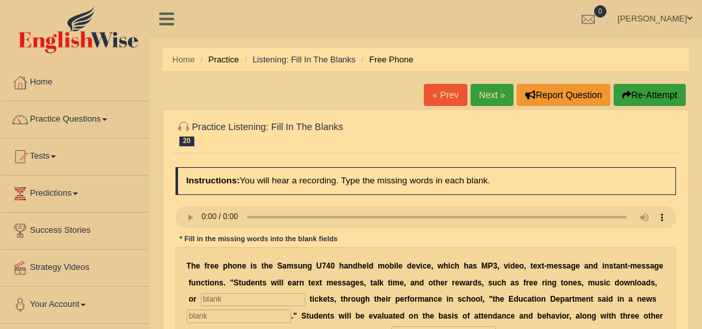
click at [247, 293] on input "text" at bounding box center [253, 299] width 105 height 13
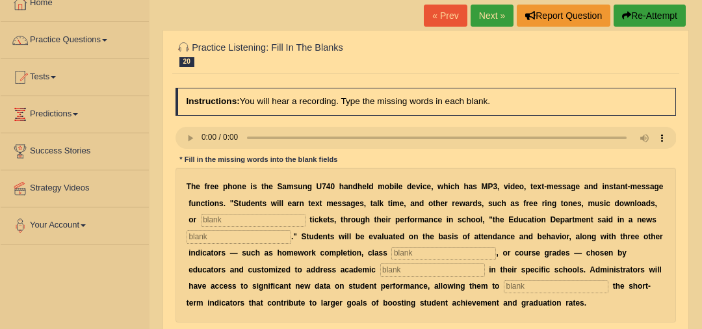
scroll to position [83, 0]
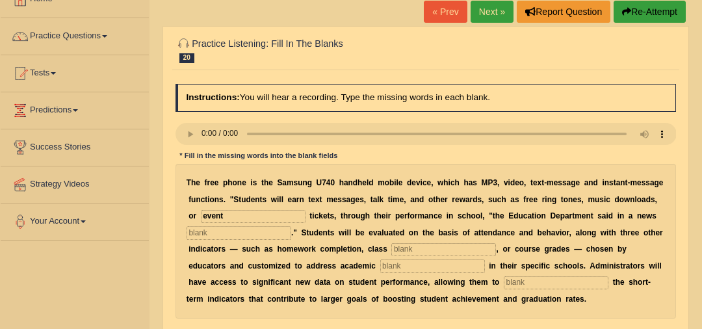
type input "event"
click at [244, 235] on input "text" at bounding box center [239, 232] width 105 height 13
type input "release"
click at [399, 249] on input "text" at bounding box center [443, 249] width 105 height 13
type input "participation"
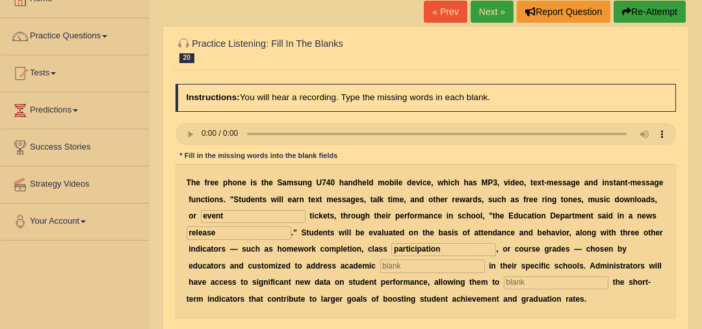
click at [380, 261] on input "text" at bounding box center [432, 265] width 105 height 13
type input "priorities"
click at [504, 283] on input "text" at bounding box center [556, 282] width 105 height 13
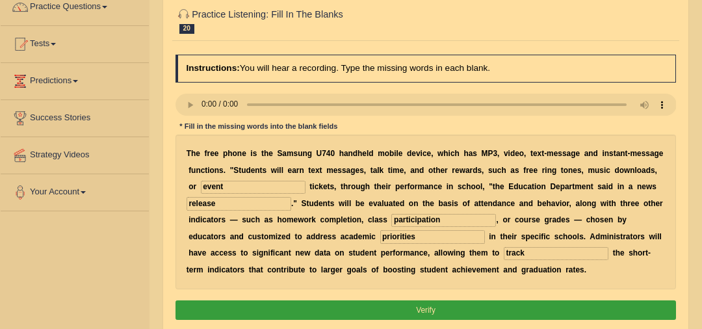
scroll to position [209, 0]
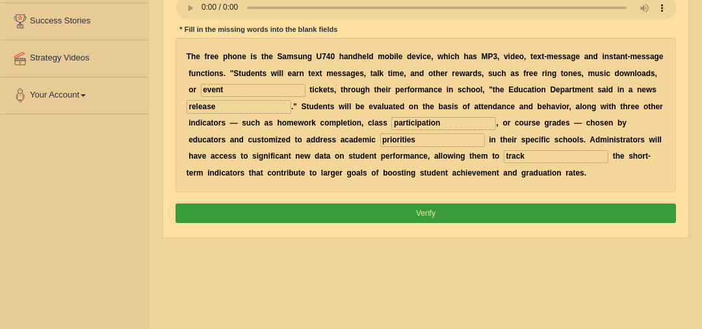
type input "track"
click at [419, 213] on button "Verify" at bounding box center [426, 212] width 501 height 19
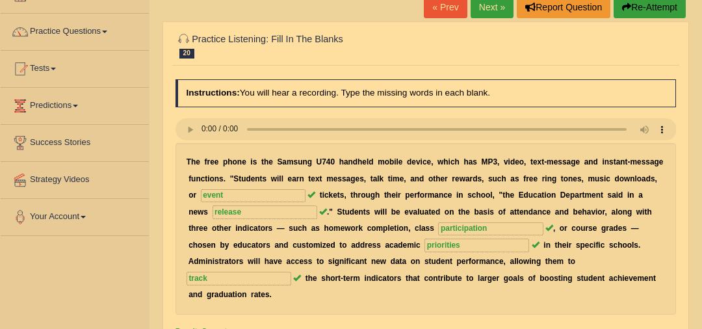
scroll to position [20, 0]
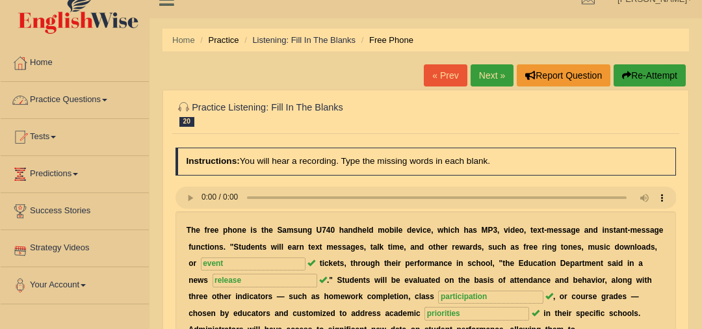
click at [85, 90] on link "Practice Questions" at bounding box center [75, 98] width 148 height 33
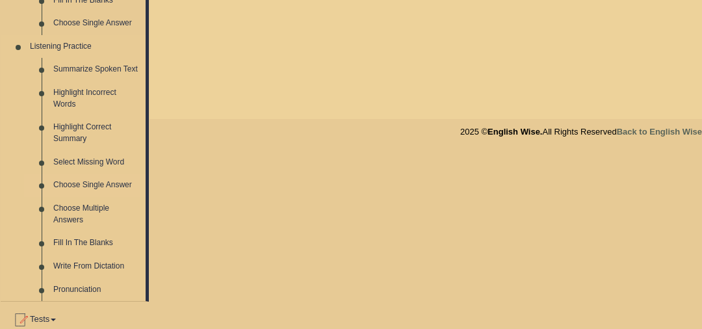
scroll to position [531, 0]
click at [117, 72] on link "Summarize Spoken Text" at bounding box center [96, 70] width 98 height 23
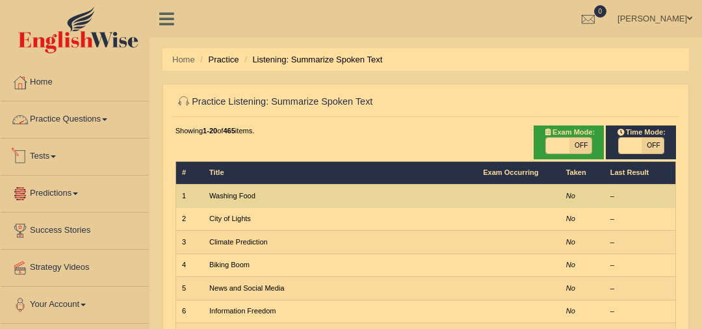
click at [187, 198] on td "1" at bounding box center [190, 196] width 28 height 23
click at [231, 198] on link "Washing Food" at bounding box center [232, 196] width 46 height 8
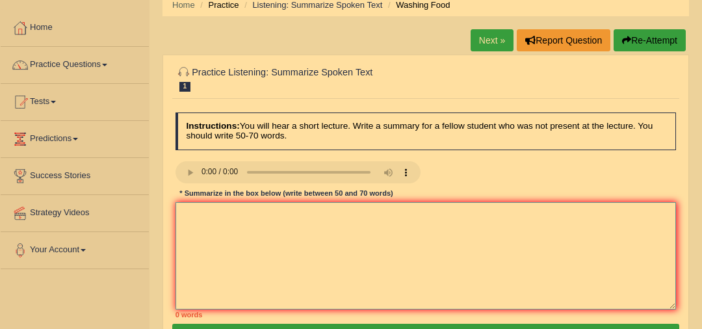
click at [242, 214] on textarea at bounding box center [426, 255] width 501 height 107
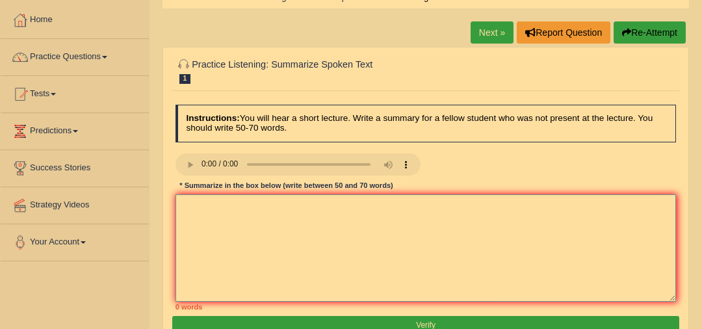
scroll to position [75, 0]
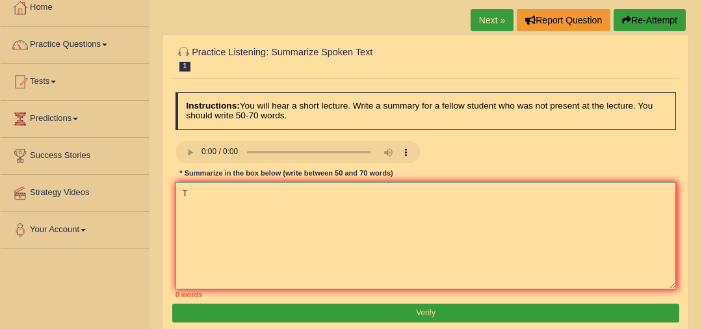
type textarea "T"
click at [220, 202] on textarea "T" at bounding box center [426, 235] width 501 height 107
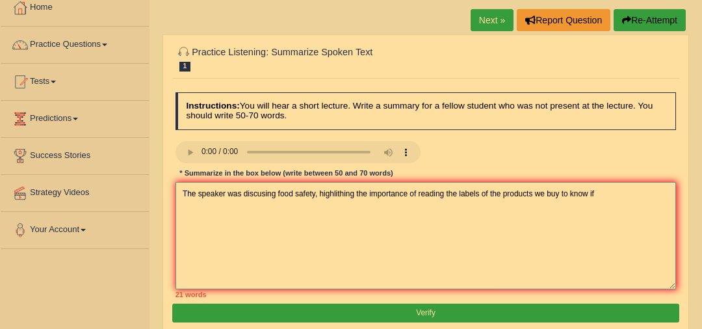
drag, startPoint x: 417, startPoint y: 189, endPoint x: 654, endPoint y: 211, distance: 237.7
click at [654, 211] on textarea "The speaker was discusing food safety, highlithing the importance of reading th…" at bounding box center [426, 235] width 501 height 107
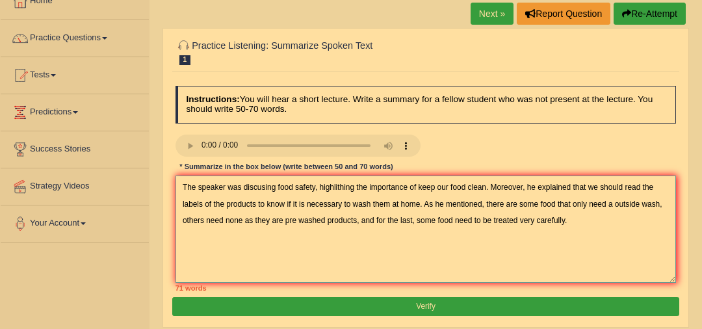
scroll to position [95, 0]
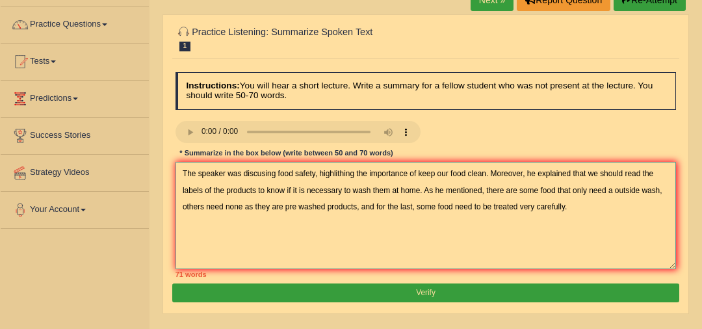
drag, startPoint x: 519, startPoint y: 192, endPoint x: 486, endPoint y: 192, distance: 32.5
click at [486, 192] on textarea "The speaker was discusing food safety, highlithing the importance of keep our f…" at bounding box center [426, 215] width 501 height 107
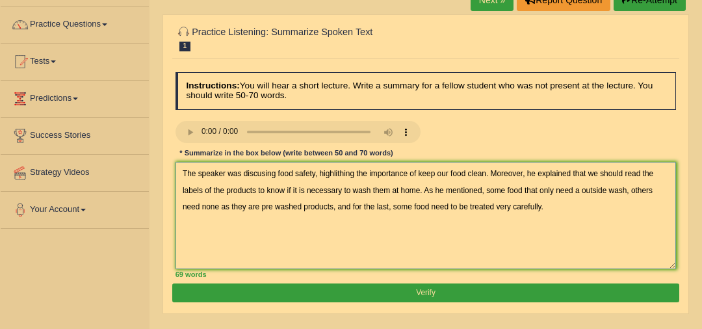
drag, startPoint x: 543, startPoint y: 189, endPoint x: 524, endPoint y: 189, distance: 18.9
click at [524, 189] on textarea "The speaker was discusing food safety, highlithing the importance of keep our f…" at bounding box center [426, 215] width 501 height 107
click at [566, 187] on textarea "The speaker was discusing food safety, highlithing the importance of keep our f…" at bounding box center [426, 215] width 501 height 107
type textarea "The speaker was discusing food safety, highlithing the importance of keep our f…"
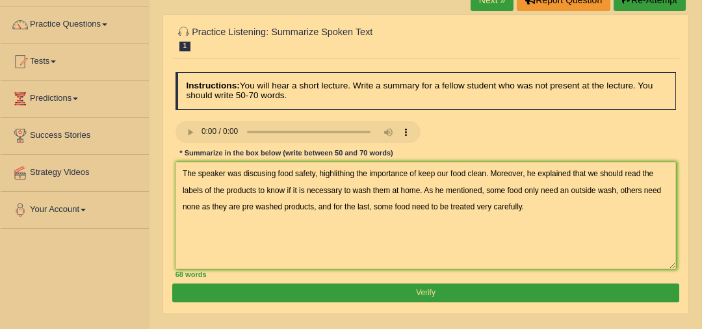
click at [488, 287] on button "Verify" at bounding box center [425, 292] width 506 height 19
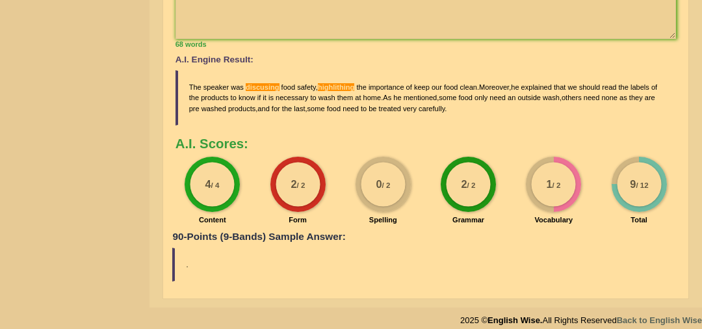
scroll to position [443, 0]
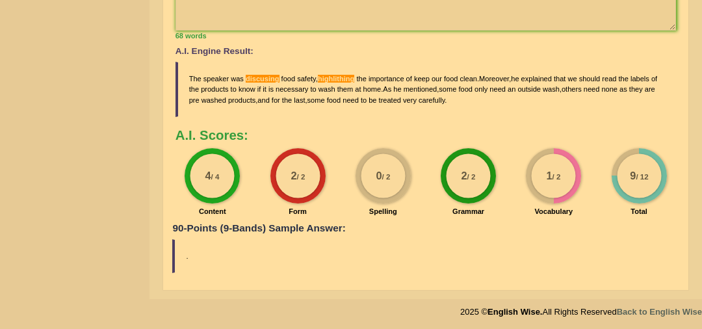
click at [252, 75] on span "discusing" at bounding box center [263, 79] width 34 height 8
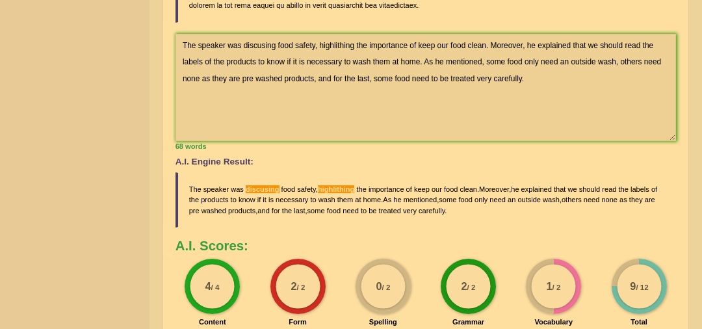
scroll to position [0, 0]
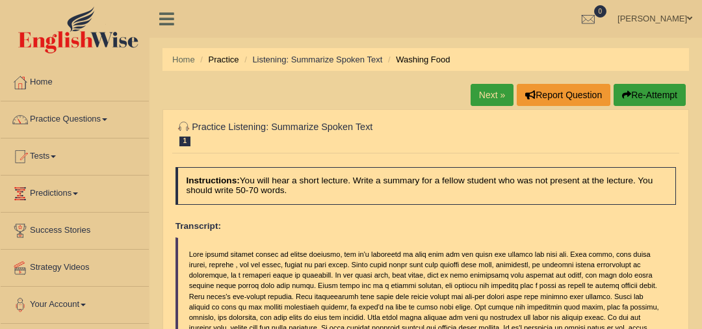
click at [503, 101] on link "Next »" at bounding box center [492, 95] width 43 height 22
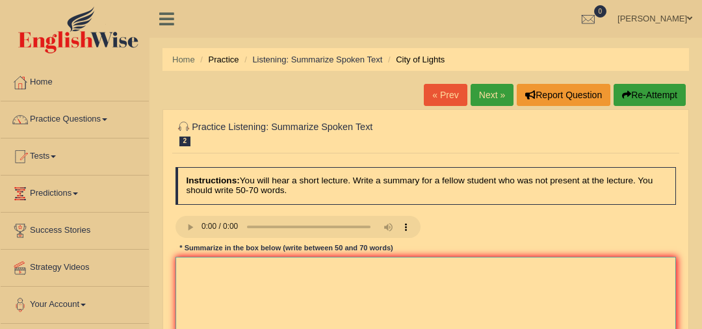
click at [302, 283] on textarea at bounding box center [426, 310] width 501 height 107
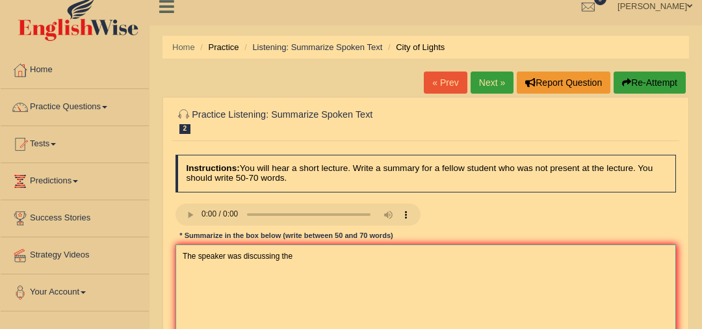
scroll to position [20, 0]
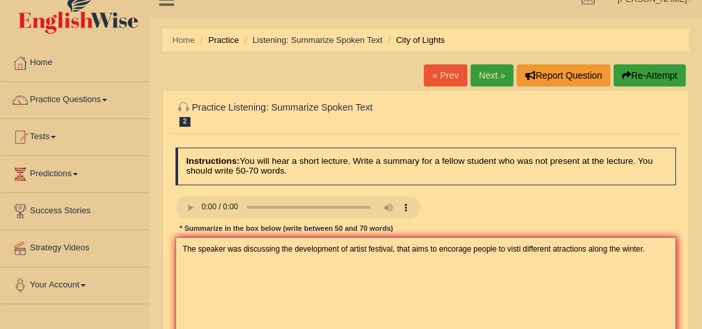
click at [459, 250] on textarea "The speaker was discussing the development of artist festival, that aims to enc…" at bounding box center [426, 290] width 501 height 107
click at [524, 248] on textarea "The speaker was discussing the development of artist festival, that aims to enc…" at bounding box center [426, 290] width 501 height 107
drag, startPoint x: 655, startPoint y: 249, endPoint x: 672, endPoint y: 263, distance: 22.1
click at [655, 249] on textarea "The speaker was discussing the development of artist festival, that aims to enc…" at bounding box center [426, 290] width 501 height 107
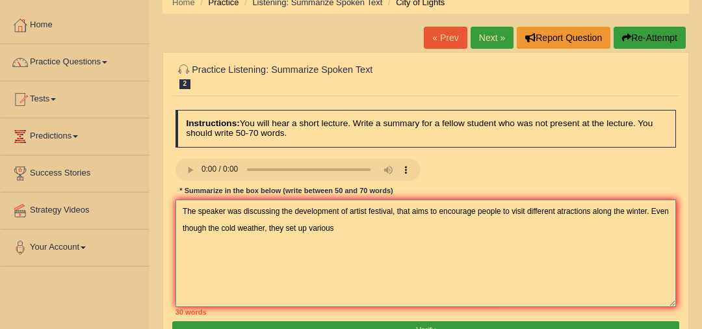
scroll to position [59, 0]
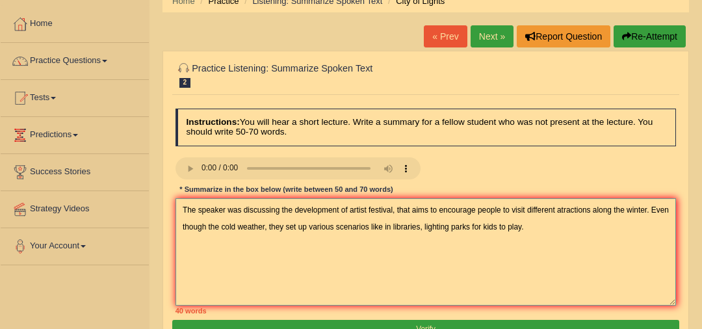
click at [441, 228] on textarea "The speaker was discussing the development of artist festival, that aims to enc…" at bounding box center [426, 251] width 501 height 107
click at [577, 216] on textarea "The speaker was discussing the development of artist festival, that aims to enc…" at bounding box center [426, 251] width 501 height 107
click at [567, 223] on textarea "The speaker was discussing the development of artist festival, that aims to enc…" at bounding box center [426, 251] width 501 height 107
click at [555, 229] on textarea "The speaker was discussing the development of artist festival, that aims to enc…" at bounding box center [426, 251] width 501 height 107
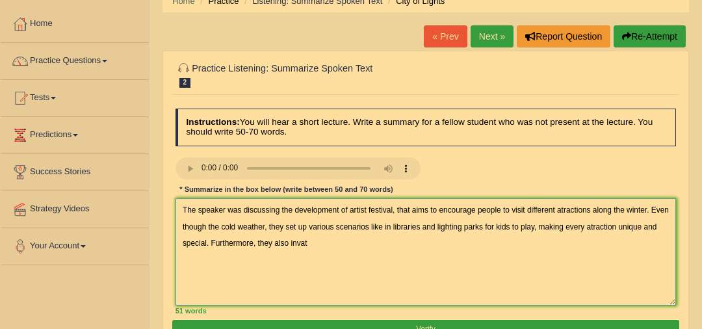
click at [344, 246] on textarea "The speaker was discussing the development of artist festival, that aims to enc…" at bounding box center [426, 251] width 501 height 107
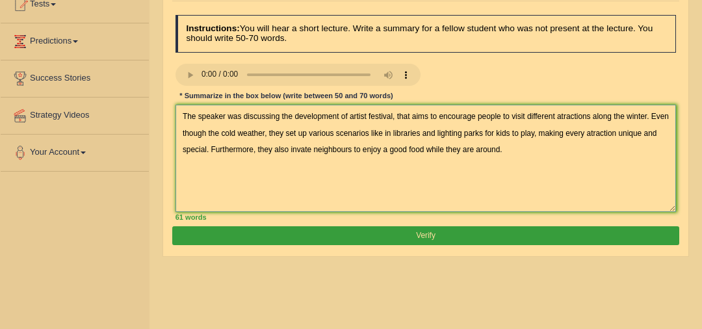
scroll to position [157, 0]
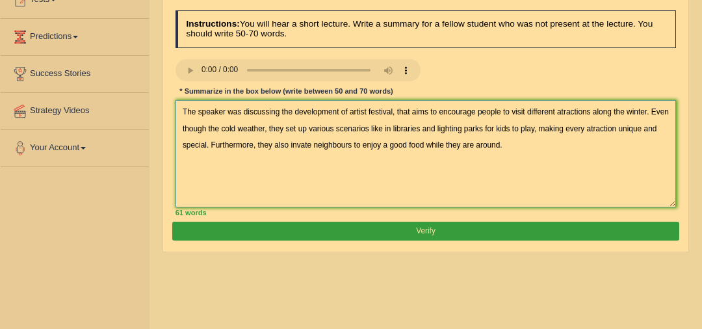
type textarea "The speaker was discussing the development of artist festival, that aims to enc…"
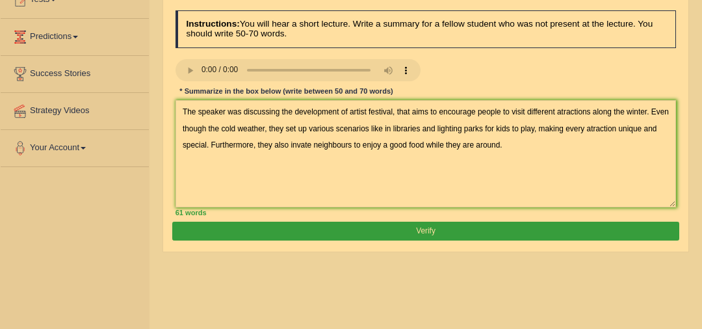
click at [451, 234] on button "Verify" at bounding box center [425, 231] width 506 height 19
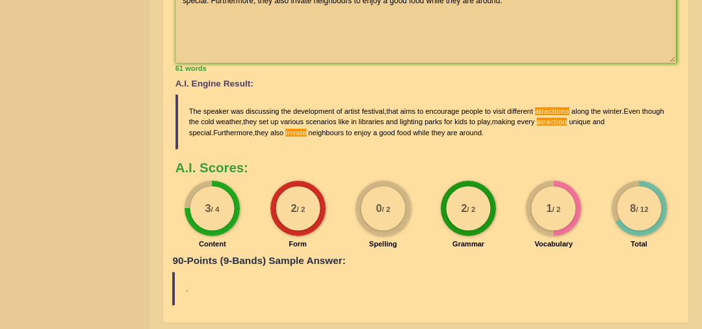
scroll to position [253, 0]
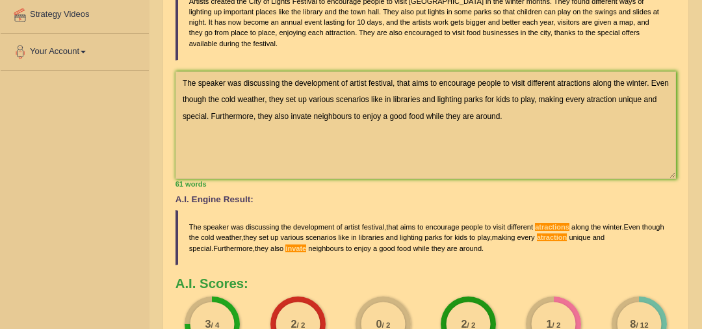
click at [548, 227] on span "atractions" at bounding box center [552, 227] width 34 height 8
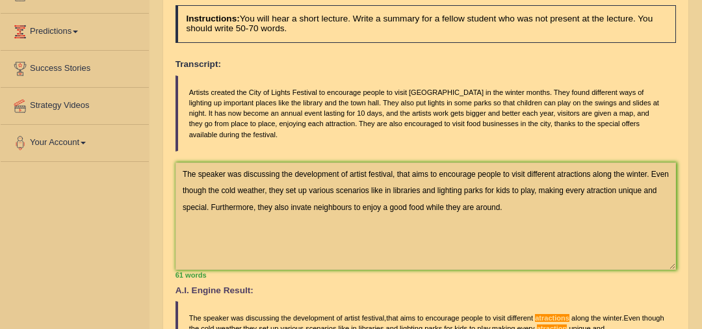
scroll to position [49, 0]
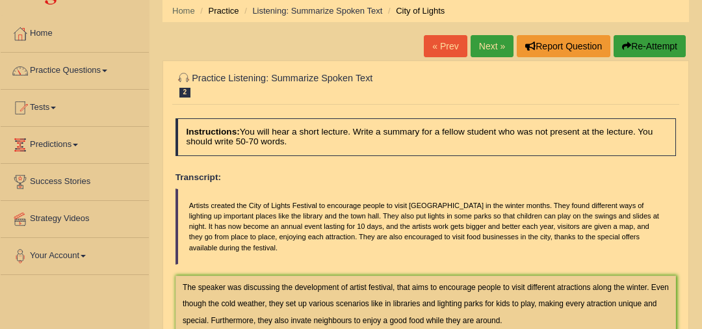
click at [503, 46] on link "Next »" at bounding box center [492, 46] width 43 height 22
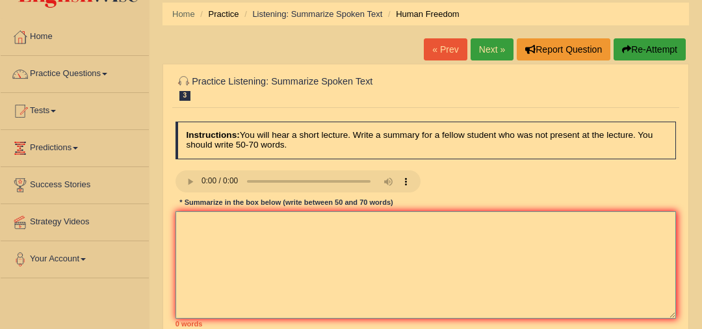
click at [224, 240] on textarea at bounding box center [426, 264] width 501 height 107
click at [432, 224] on textarea "The speaker provided a comprehensive overview of Human Freedom Bussiness," at bounding box center [426, 264] width 501 height 107
click at [467, 227] on textarea "The speaker provided a comprehensive overview of Human Freedom Business," at bounding box center [426, 264] width 501 height 107
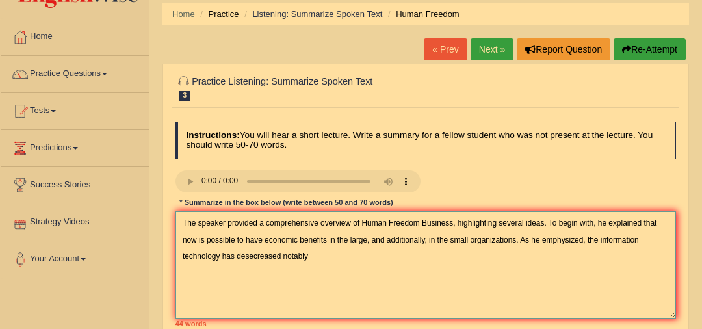
click at [213, 254] on textarea "The speaker provided a comprehensive overview of Human Freedom Business, highli…" at bounding box center [426, 264] width 501 height 107
click at [268, 259] on textarea "The speaker provided a comprehensive overview of Human Freedom Business, highli…" at bounding box center [426, 264] width 501 height 107
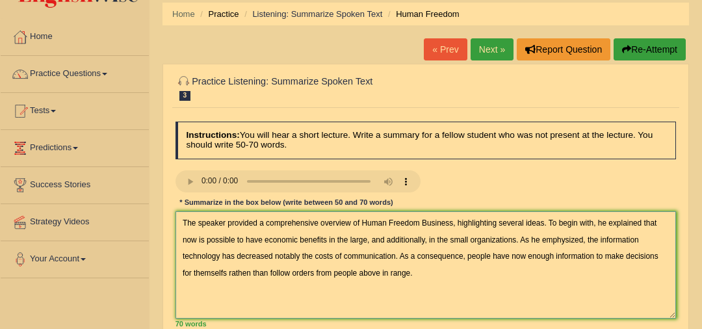
click at [419, 239] on textarea "The speaker provided a comprehensive overview of Human Freedom Business, highli…" at bounding box center [426, 264] width 501 height 107
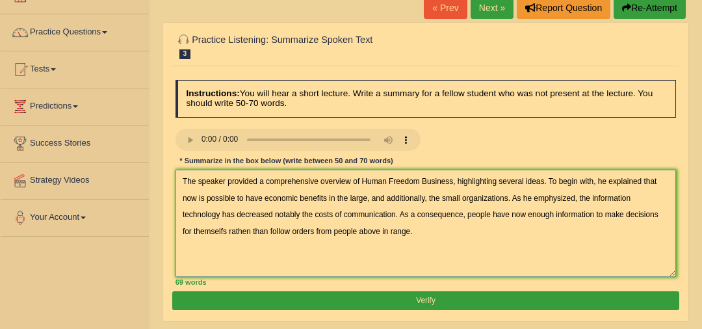
scroll to position [95, 0]
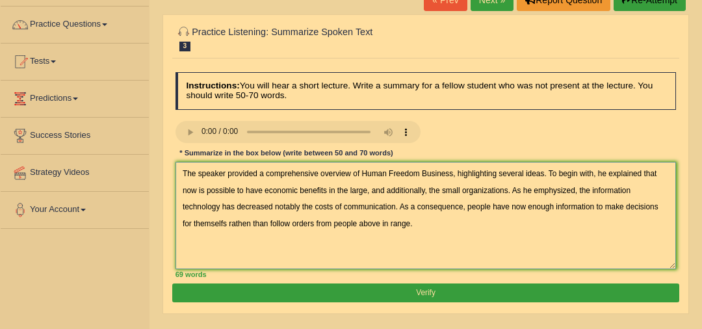
type textarea "The speaker provided a comprehensive overview of Human Freedom Business, highli…"
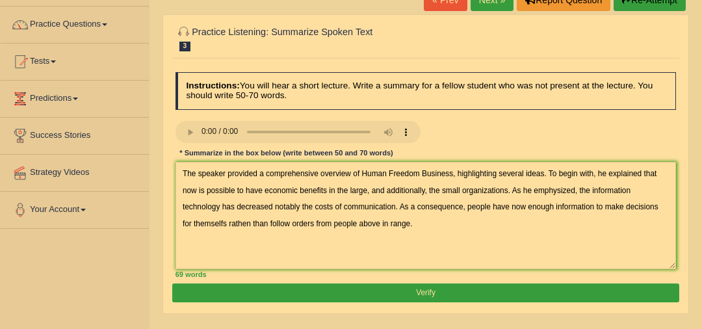
click at [226, 291] on button "Verify" at bounding box center [425, 292] width 506 height 19
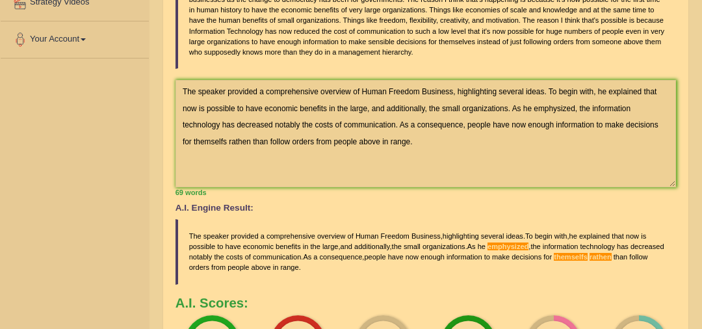
scroll to position [47, 0]
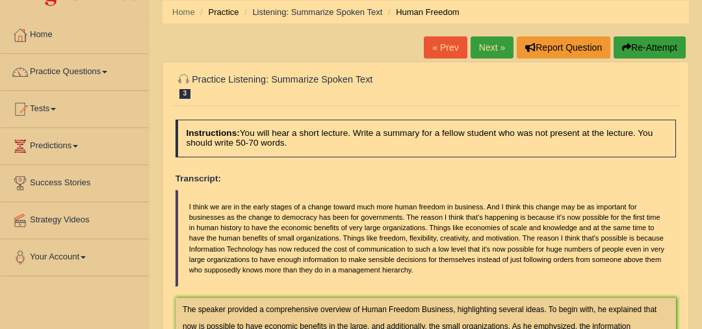
click at [502, 48] on link "Next »" at bounding box center [492, 47] width 43 height 22
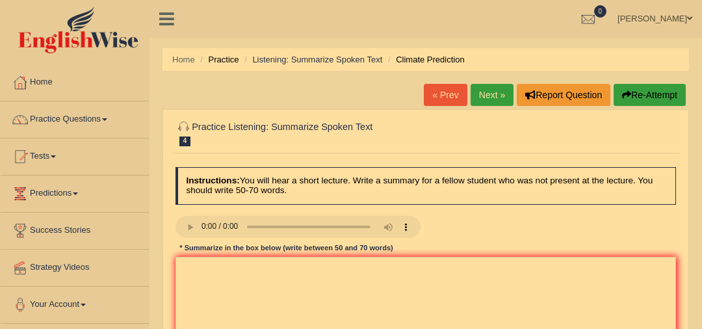
click at [502, 94] on link "Next »" at bounding box center [492, 95] width 43 height 22
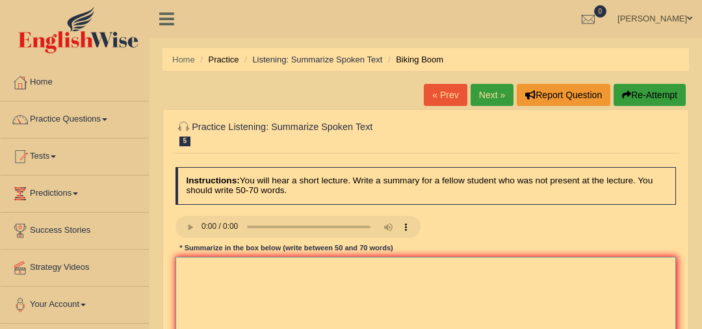
click at [220, 265] on textarea at bounding box center [426, 310] width 501 height 107
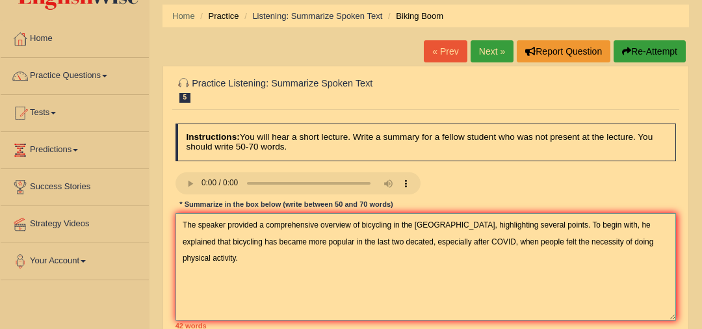
scroll to position [71, 0]
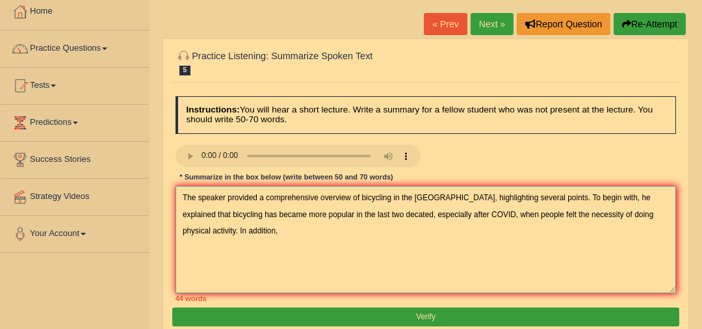
click at [355, 213] on textarea "The speaker provided a comprehensive overview of bicycling in the [GEOGRAPHIC_D…" at bounding box center [426, 239] width 501 height 107
click at [578, 215] on textarea "The speaker provided a comprehensive overview of bicycling in the [GEOGRAPHIC_D…" at bounding box center [426, 239] width 501 height 107
click at [240, 236] on textarea "The speaker provided a comprehensive overview of bicycling in the [GEOGRAPHIC_D…" at bounding box center [426, 239] width 501 height 107
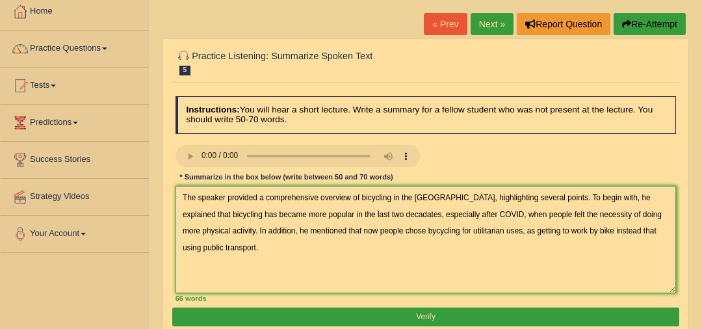
drag, startPoint x: 438, startPoint y: 232, endPoint x: 702, endPoint y: 239, distance: 264.0
click at [701, 239] on html "Toggle navigation Home Practice Questions Speaking Practice Read Aloud Repeat S…" at bounding box center [351, 93] width 702 height 329
click at [438, 230] on textarea "The speaker provided a comprehensive overview of bicycling in the [GEOGRAPHIC_D…" at bounding box center [426, 239] width 501 height 107
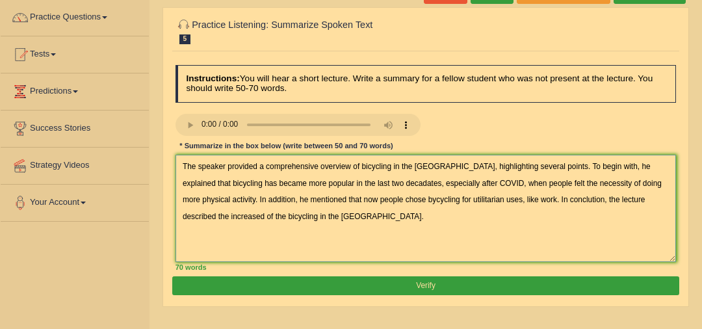
scroll to position [120, 0]
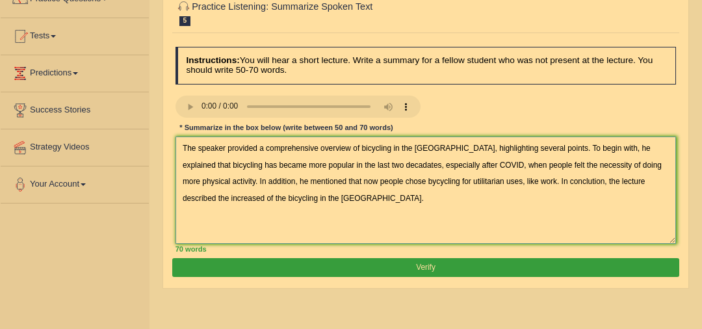
click at [668, 174] on textarea "The speaker provided a comprehensive overview of bicycling in the [GEOGRAPHIC_D…" at bounding box center [426, 190] width 501 height 107
type textarea "The speaker provided a comprehensive overview of bicycling in the [GEOGRAPHIC_D…"
click at [505, 269] on button "Verify" at bounding box center [425, 267] width 506 height 19
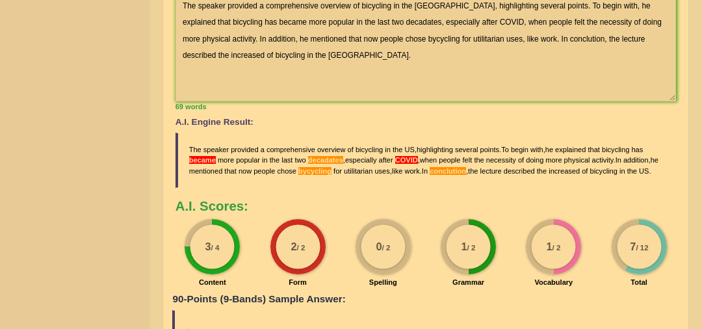
scroll to position [0, 0]
